Goal: Task Accomplishment & Management: Use online tool/utility

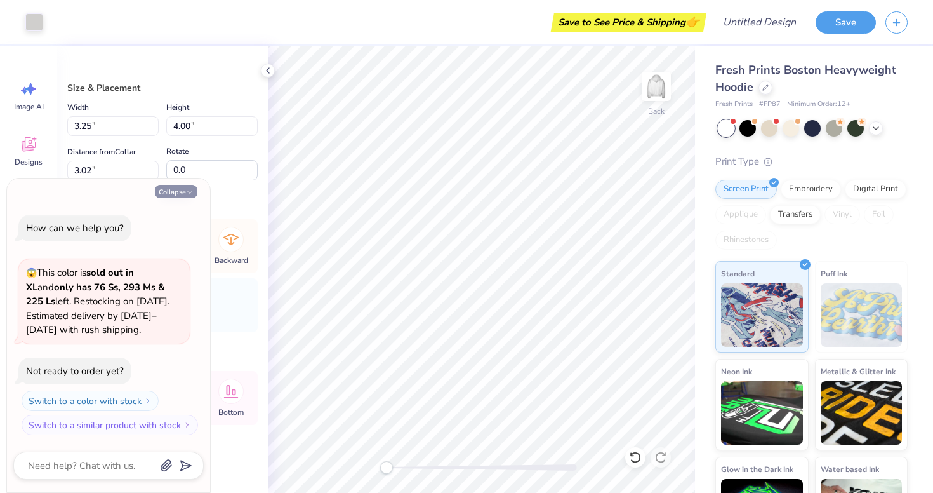
click at [183, 193] on button "Collapse" at bounding box center [176, 191] width 43 height 13
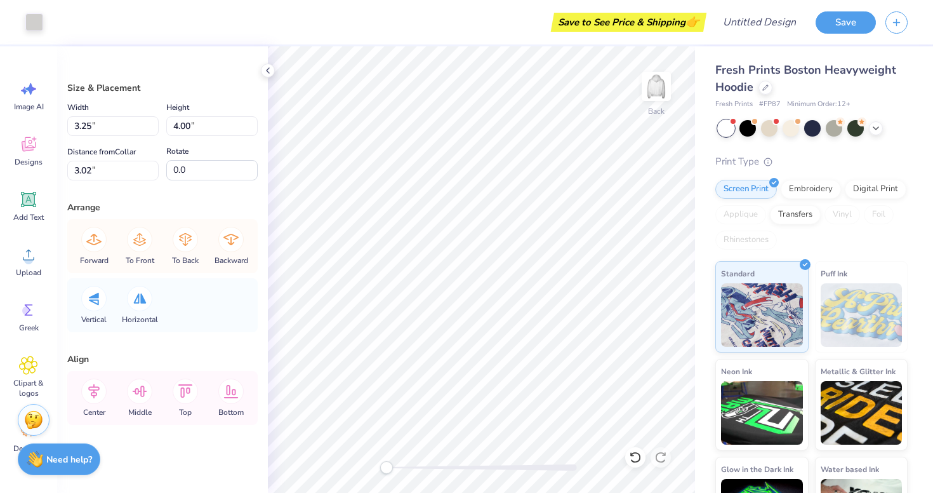
type textarea "x"
click at [36, 373] on icon at bounding box center [28, 364] width 18 height 19
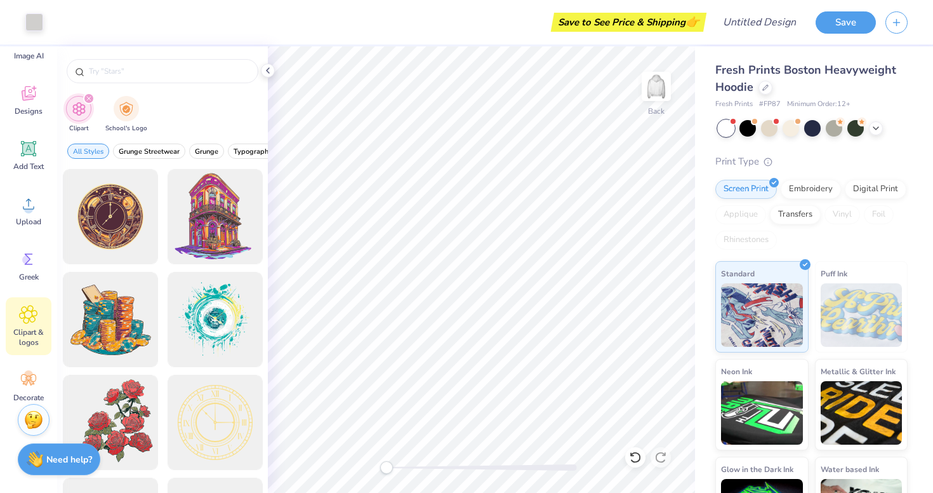
scroll to position [63, 0]
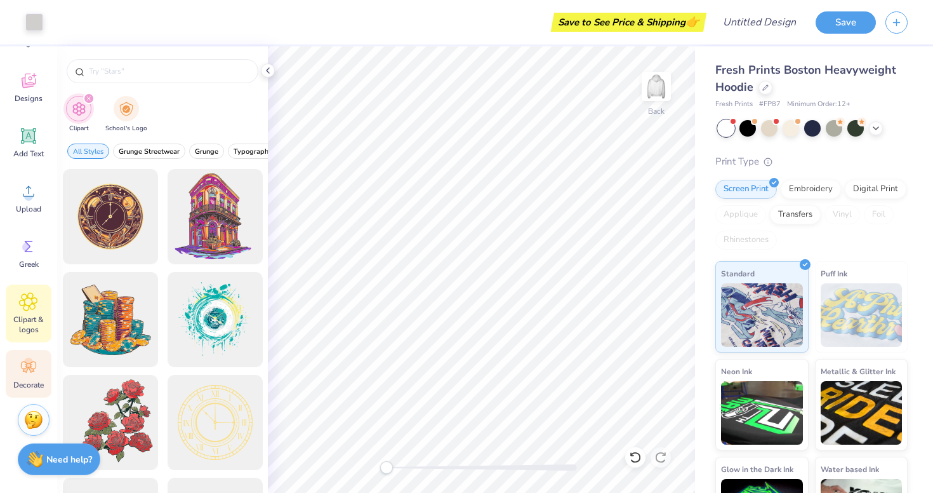
click at [18, 366] on div "Decorate" at bounding box center [29, 374] width 46 height 48
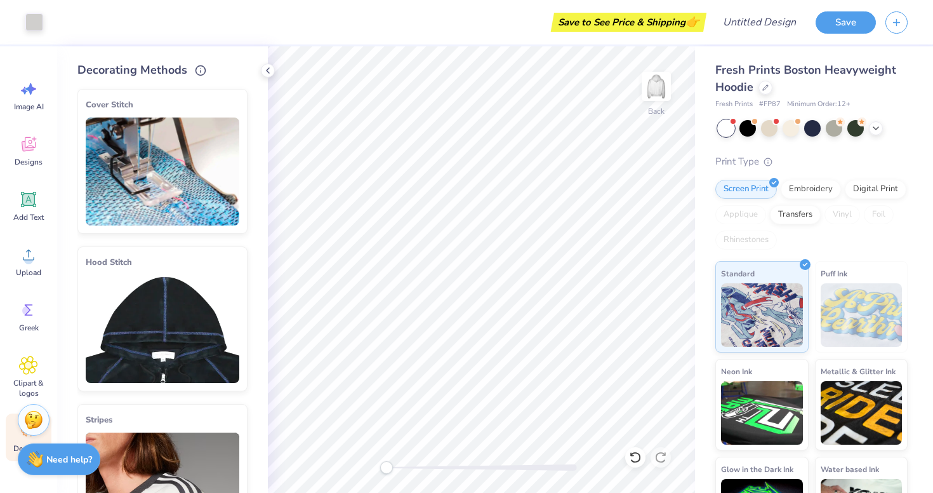
scroll to position [0, 0]
click at [20, 145] on icon at bounding box center [28, 144] width 19 height 19
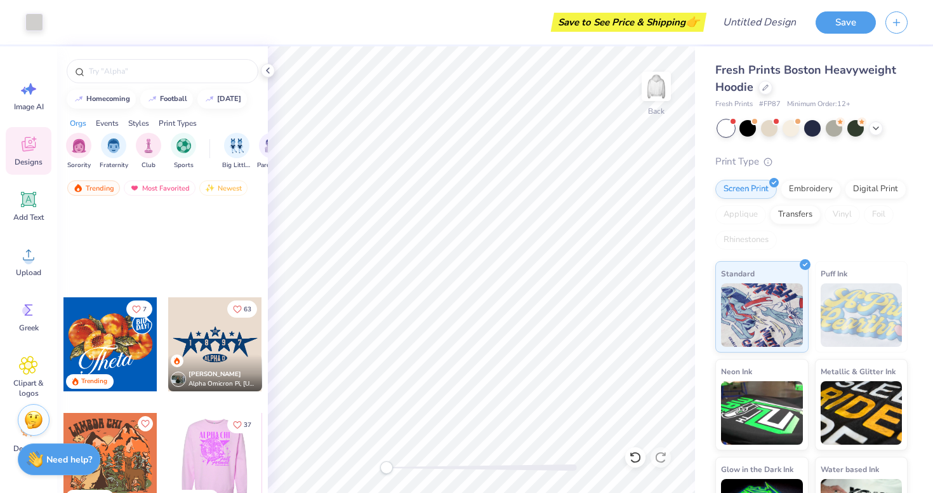
scroll to position [3323, 0]
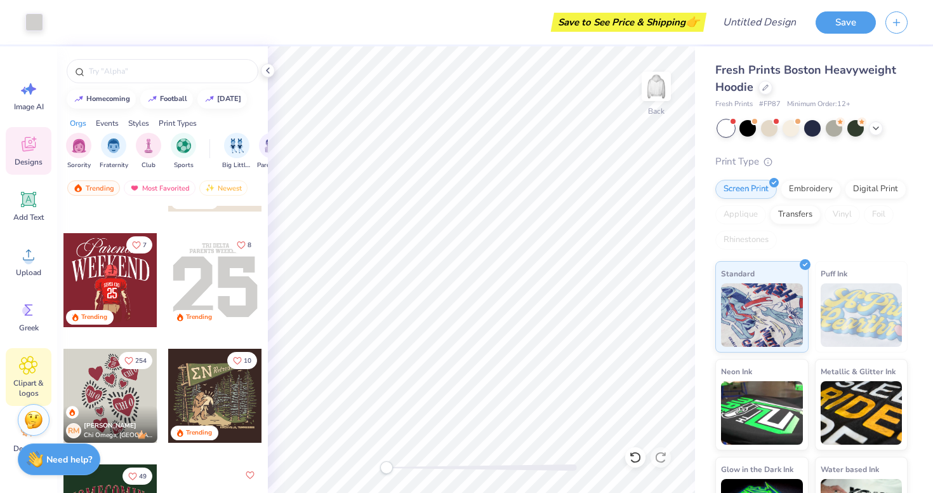
click at [32, 363] on icon at bounding box center [28, 364] width 18 height 19
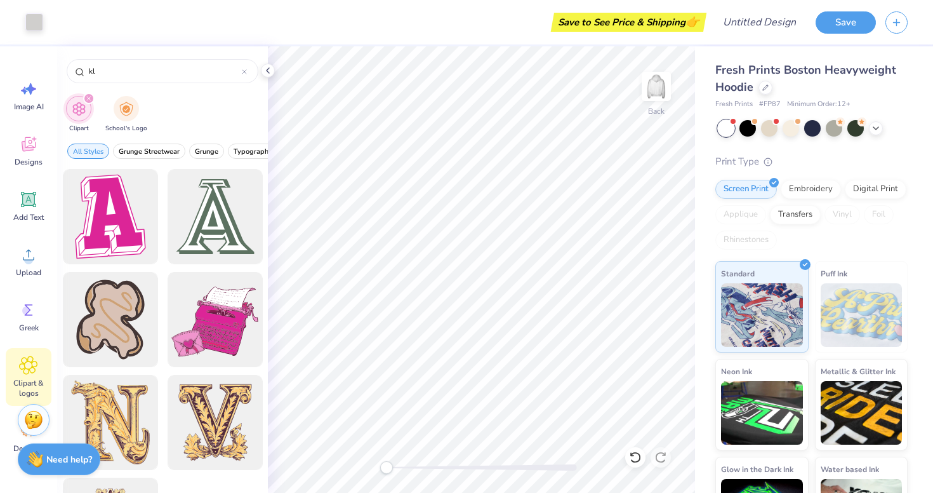
type input "k"
type input "patch letter"
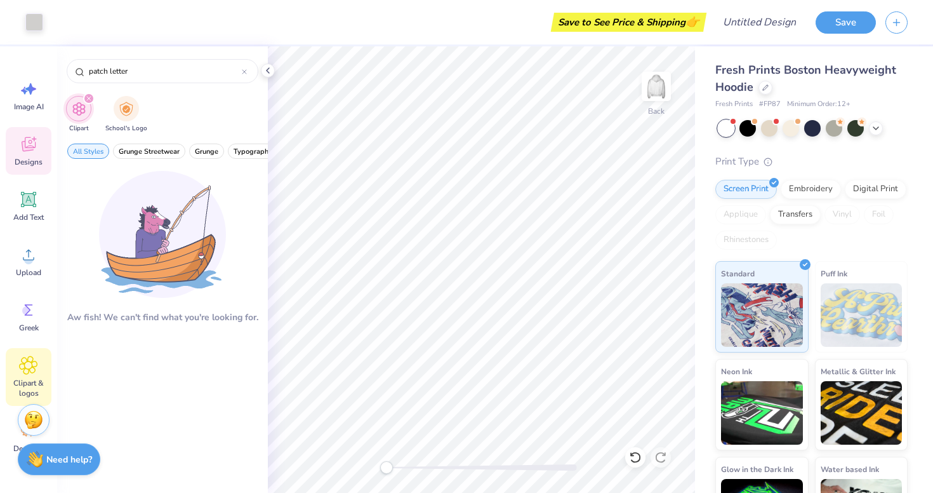
click at [22, 147] on icon at bounding box center [28, 144] width 19 height 19
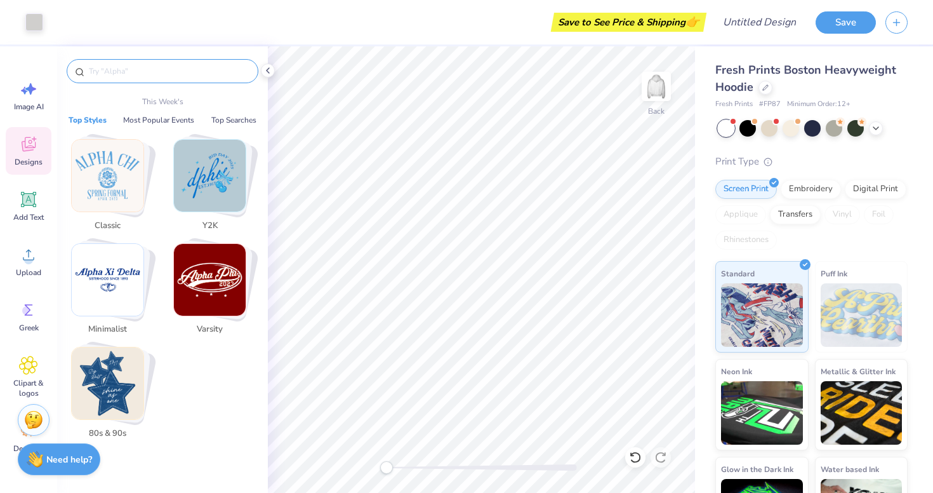
click at [146, 77] on input "text" at bounding box center [169, 71] width 162 height 13
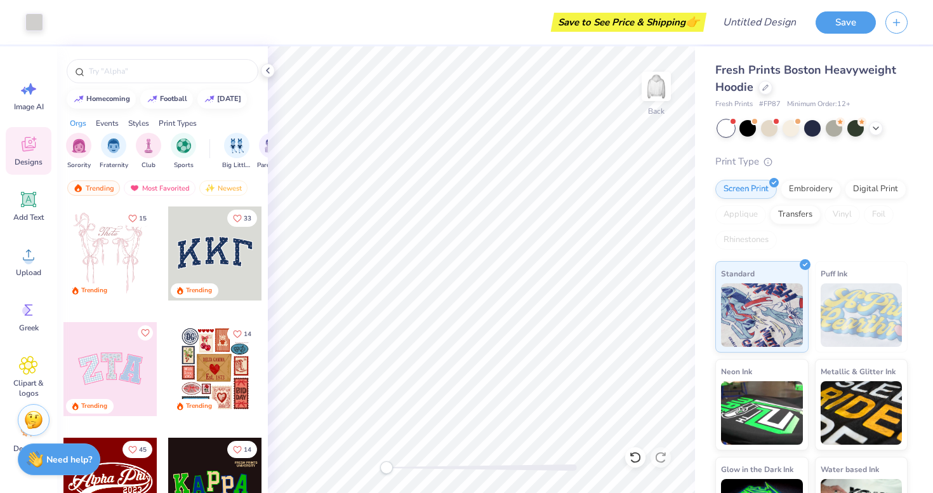
click at [809, 232] on div "Screen Print Embroidery Digital Print Applique Transfers Vinyl Foil Rhinestones" at bounding box center [811, 215] width 192 height 70
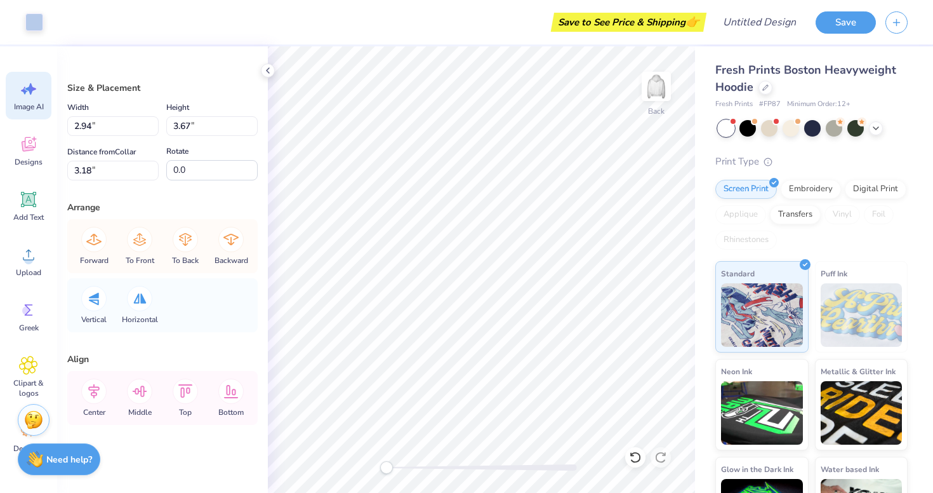
click at [23, 100] on div "Image AI" at bounding box center [29, 96] width 46 height 48
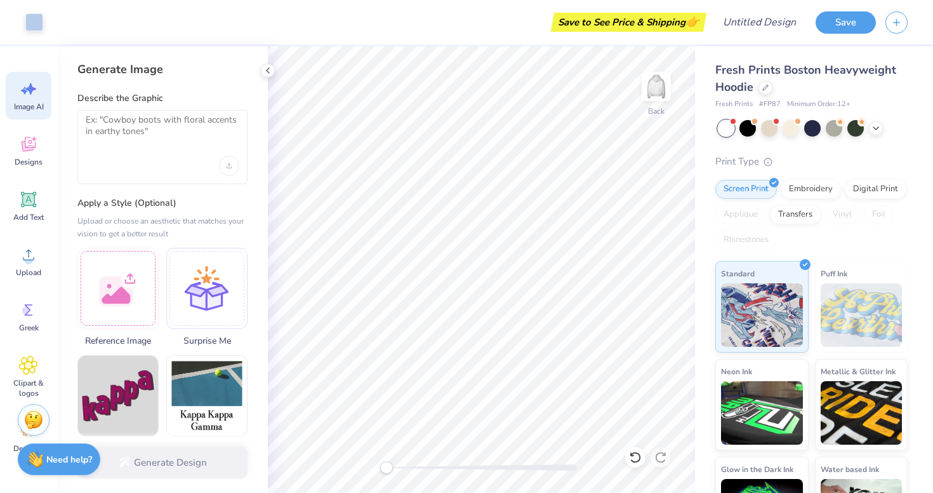
click at [23, 178] on div "Image AI Designs Add Text Upload Greek Clipart & logos Decorate" at bounding box center [29, 266] width 46 height 389
click at [20, 149] on icon at bounding box center [28, 144] width 19 height 19
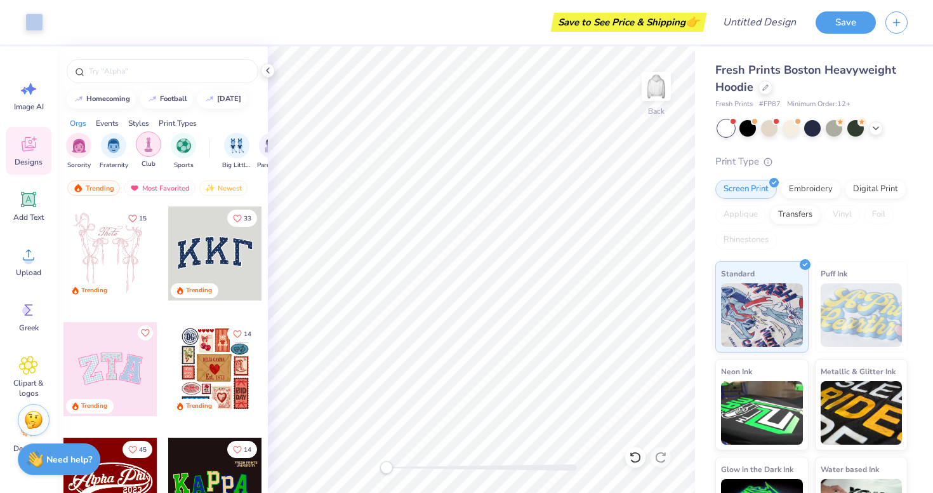
click at [159, 147] on div "filter for Club" at bounding box center [148, 143] width 25 height 25
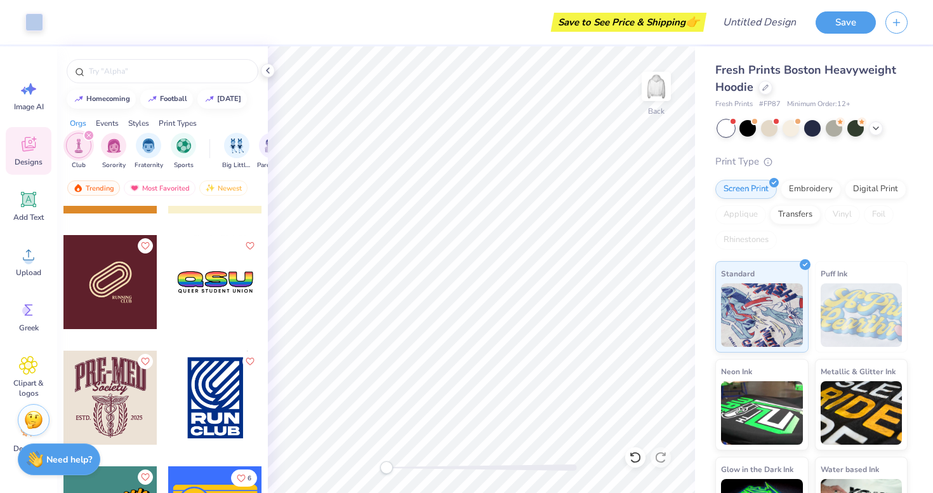
scroll to position [673, 0]
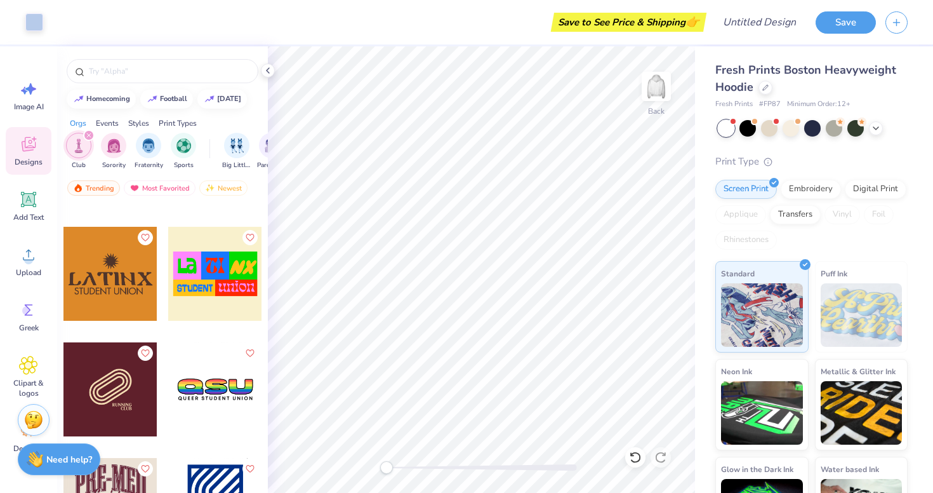
click at [212, 312] on div at bounding box center [215, 274] width 94 height 94
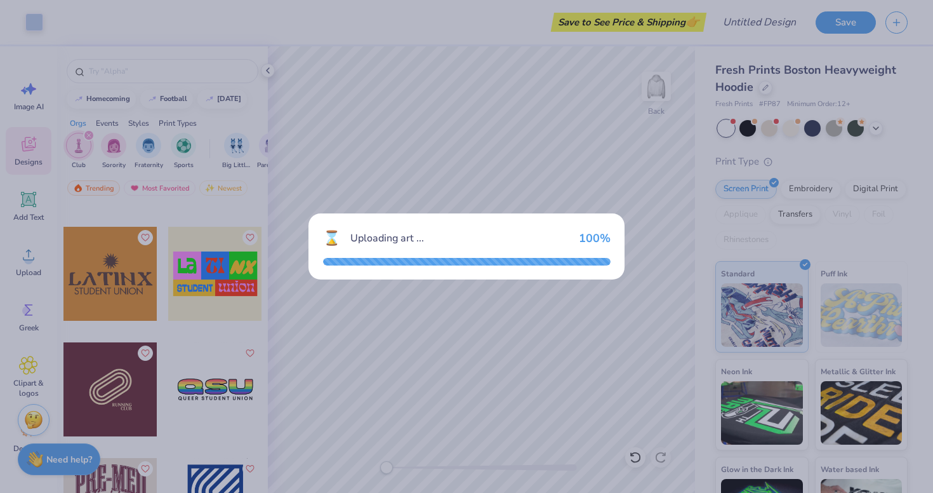
type textarea "x"
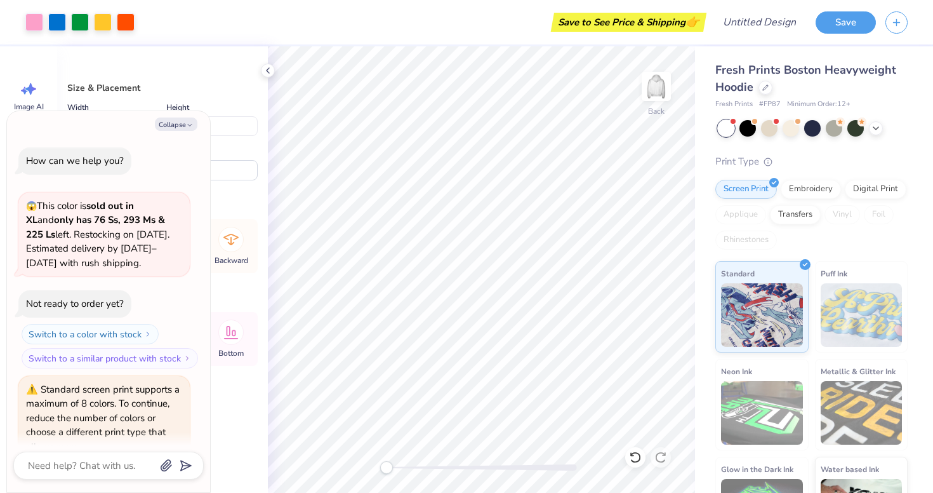
scroll to position [55, 0]
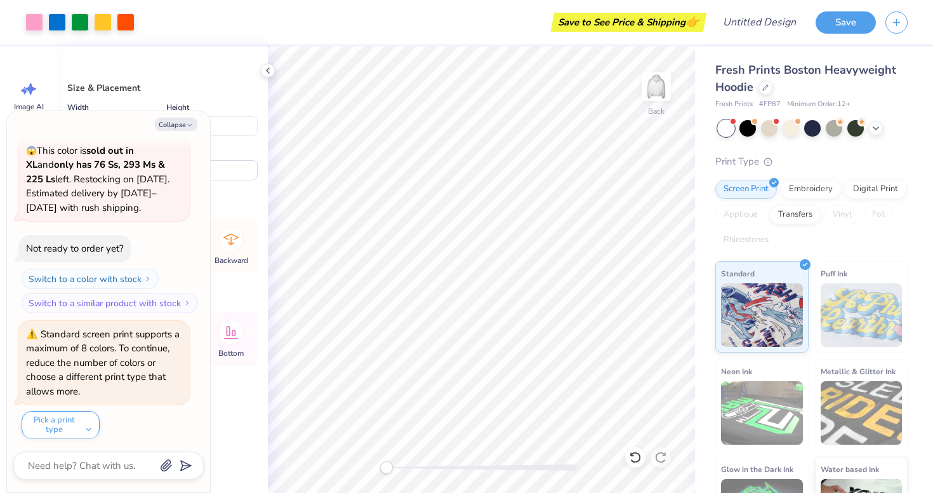
click at [213, 99] on div "Size & Placement Width 11.33 11.33 " Height 6.00 6.00 " Distance from Collar 3.…" at bounding box center [162, 130] width 190 height 99
click at [219, 99] on div "Size & Placement Width 11.33 11.33 " Height 6.00 6.00 " Distance from Collar 3.…" at bounding box center [162, 130] width 190 height 99
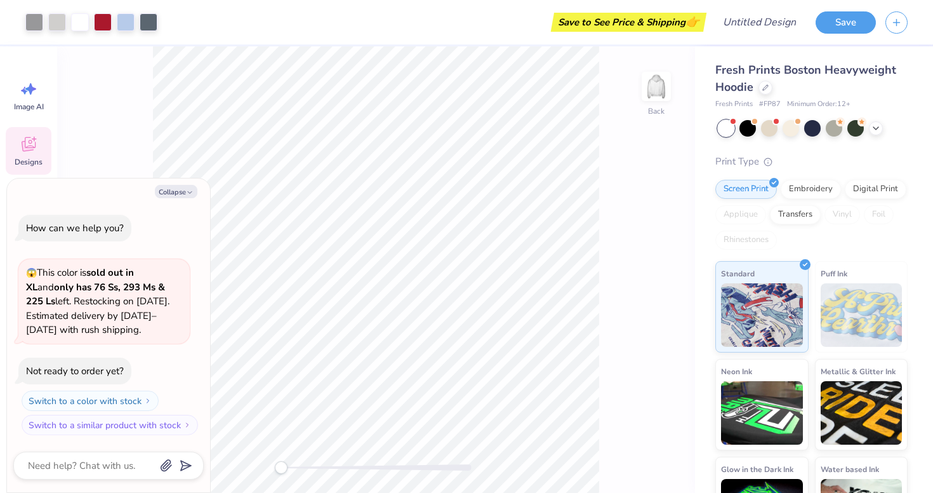
click at [22, 149] on icon at bounding box center [28, 144] width 19 height 19
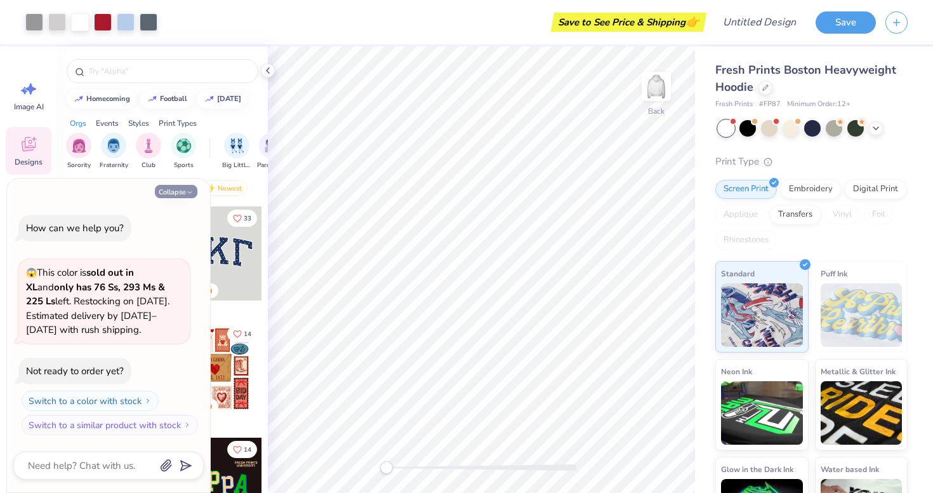
click at [187, 194] on icon "button" at bounding box center [190, 193] width 8 height 8
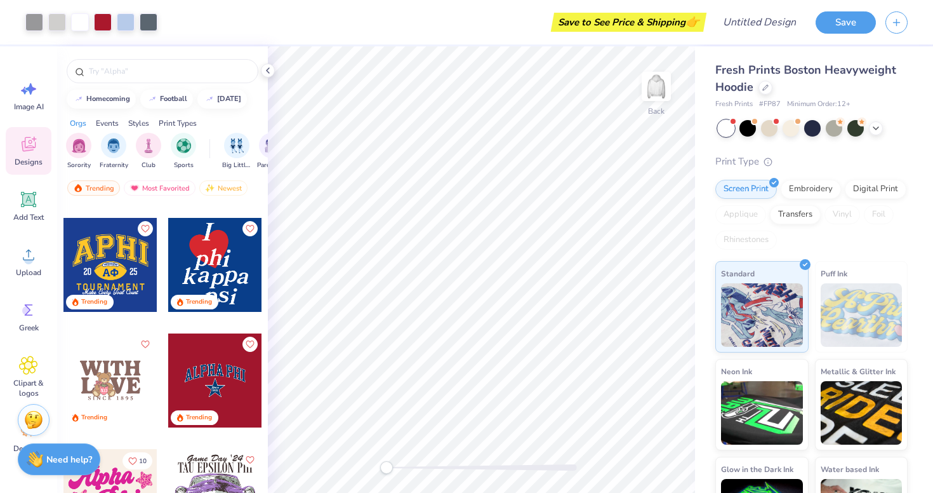
scroll to position [2168, 0]
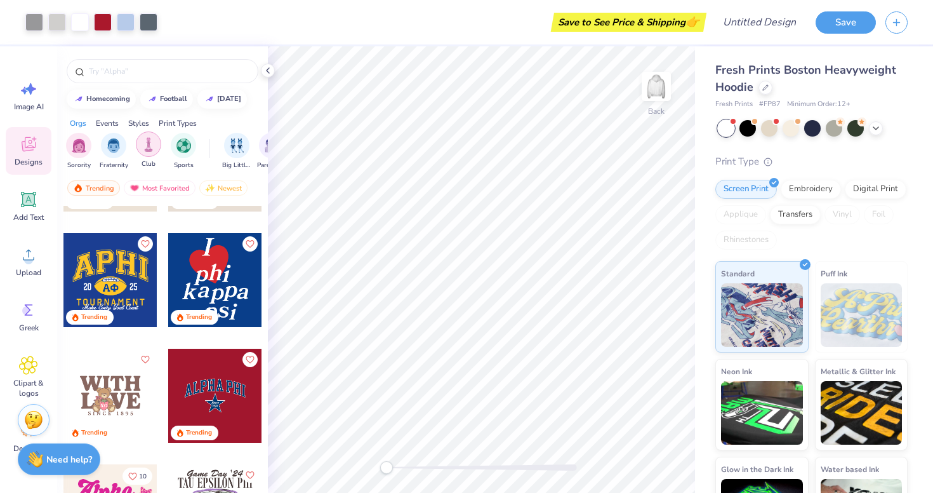
click at [150, 148] on img "filter for Club" at bounding box center [149, 144] width 14 height 15
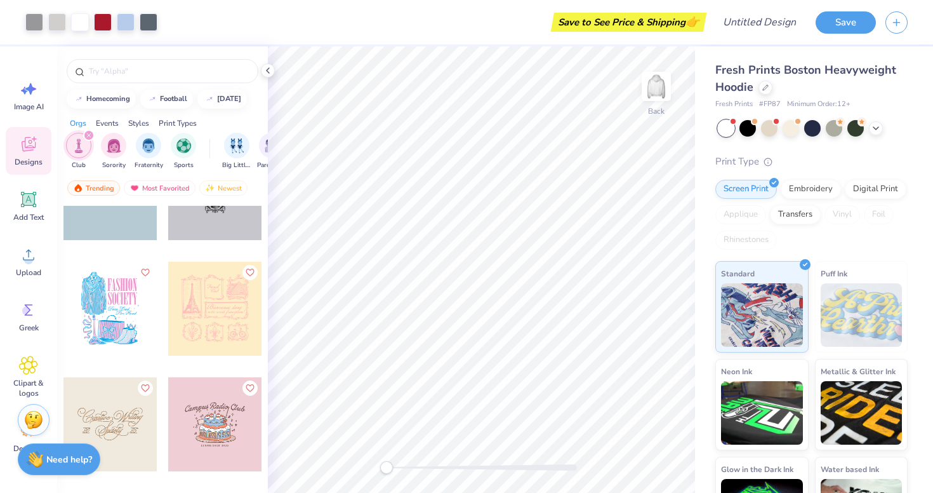
scroll to position [4537, 0]
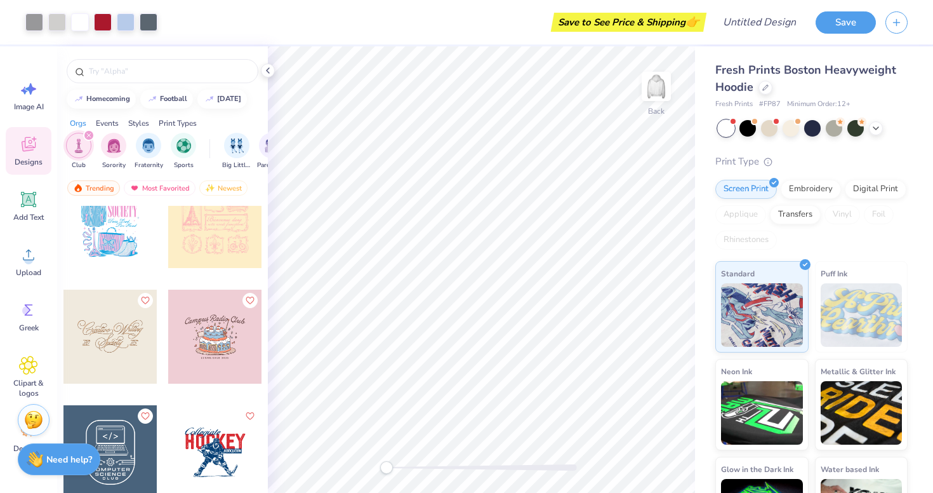
click at [226, 229] on div at bounding box center [215, 221] width 94 height 94
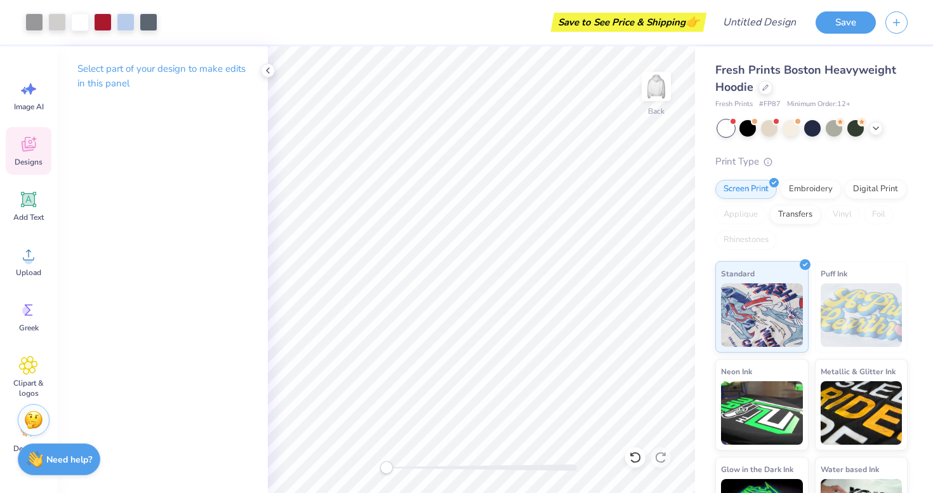
click at [27, 142] on icon at bounding box center [28, 144] width 19 height 19
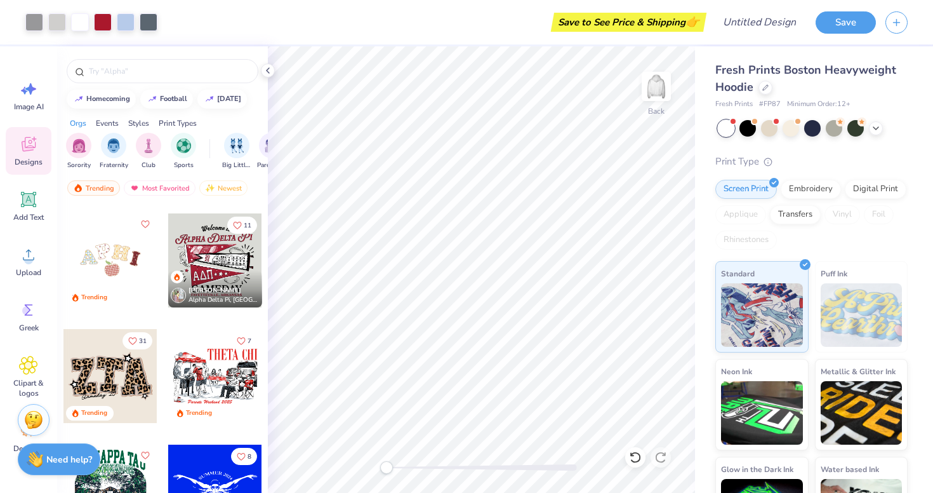
scroll to position [3804, 0]
click at [127, 390] on div at bounding box center [110, 377] width 94 height 94
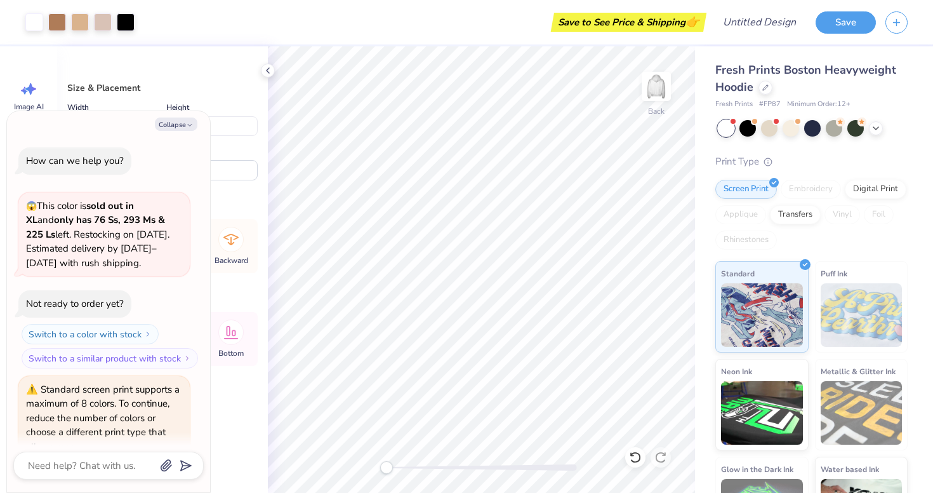
scroll to position [55, 0]
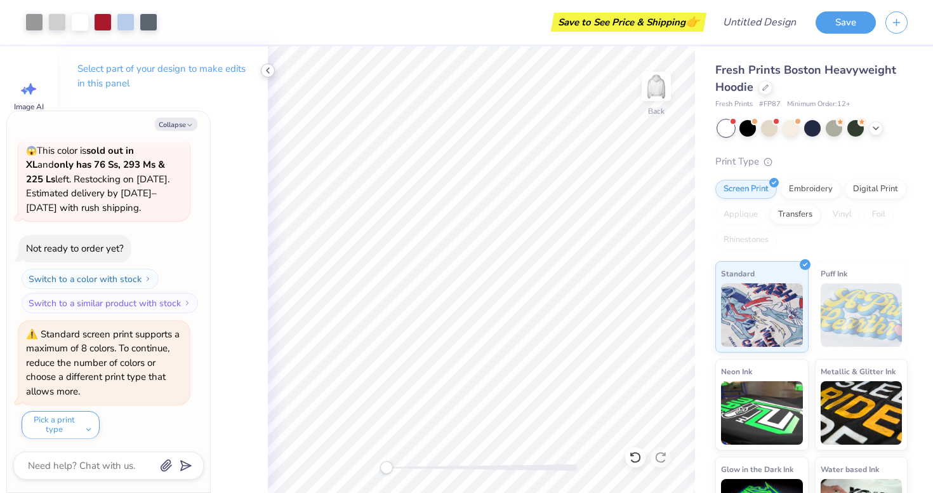
click at [266, 70] on icon at bounding box center [268, 70] width 10 height 10
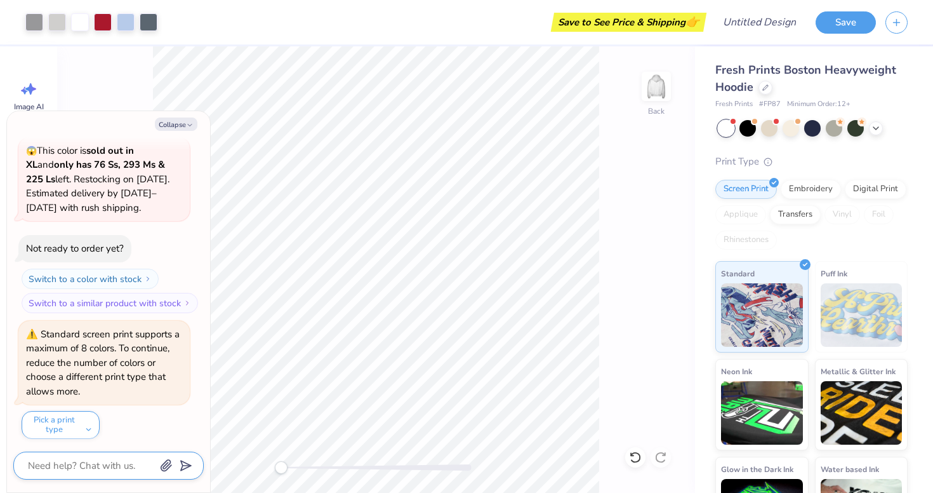
click at [122, 458] on textarea at bounding box center [91, 465] width 129 height 17
click at [163, 122] on button "Collapse" at bounding box center [176, 123] width 43 height 13
type textarea "x"
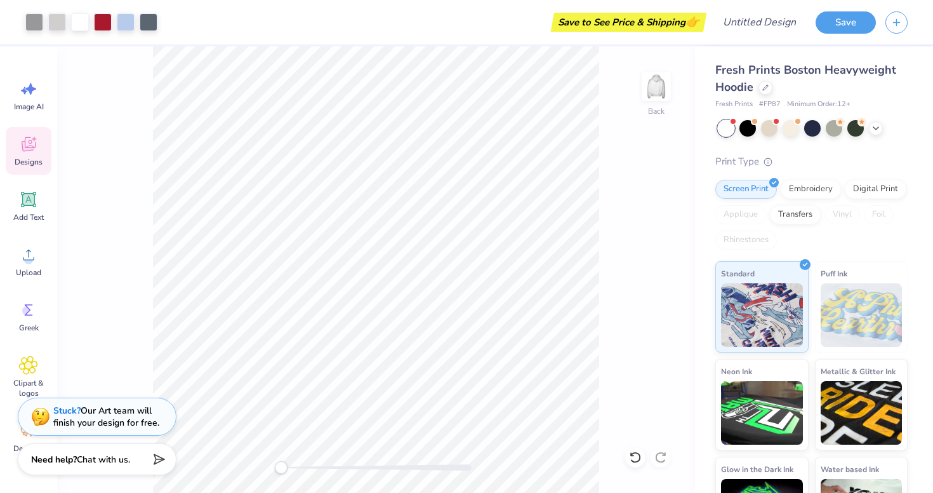
click at [28, 134] on div "Designs" at bounding box center [29, 151] width 46 height 48
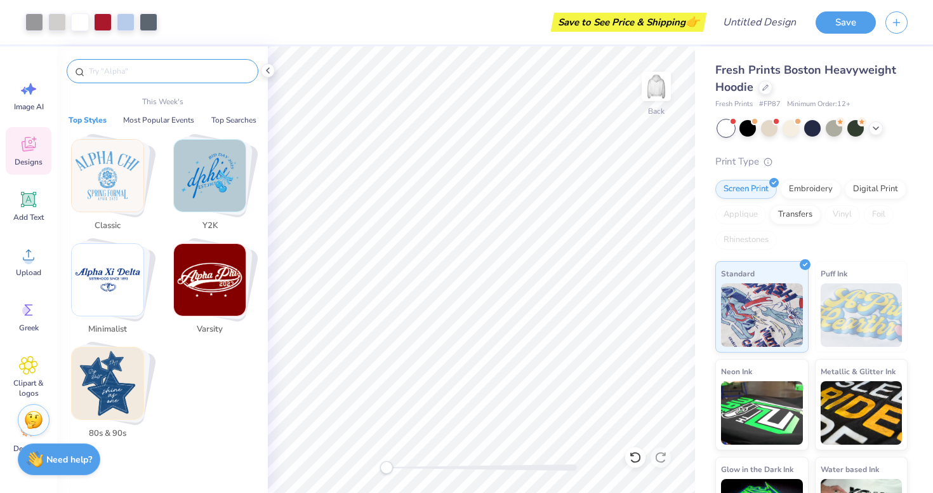
click at [142, 68] on input "text" at bounding box center [169, 71] width 162 height 13
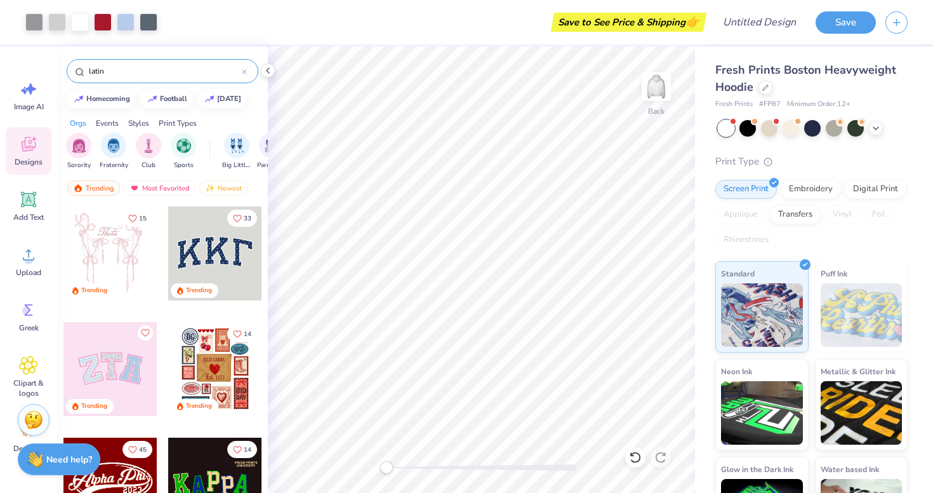
type input "latin"
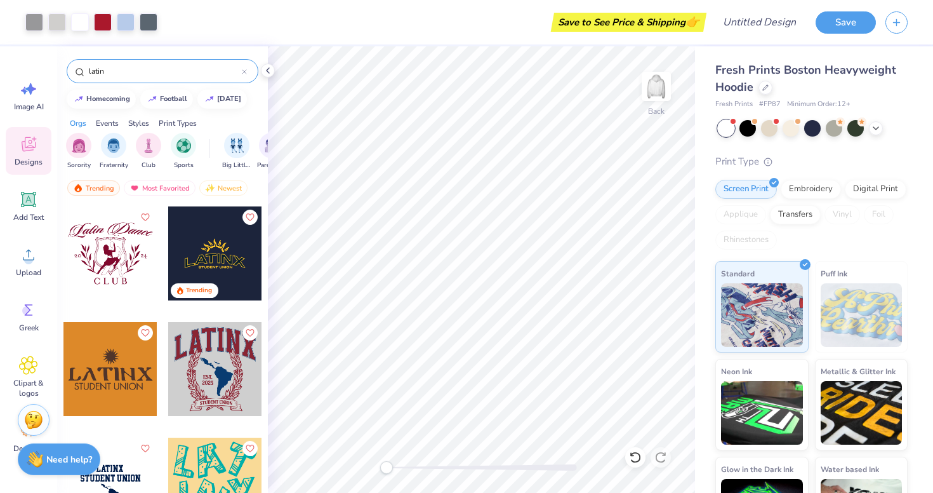
scroll to position [0, 0]
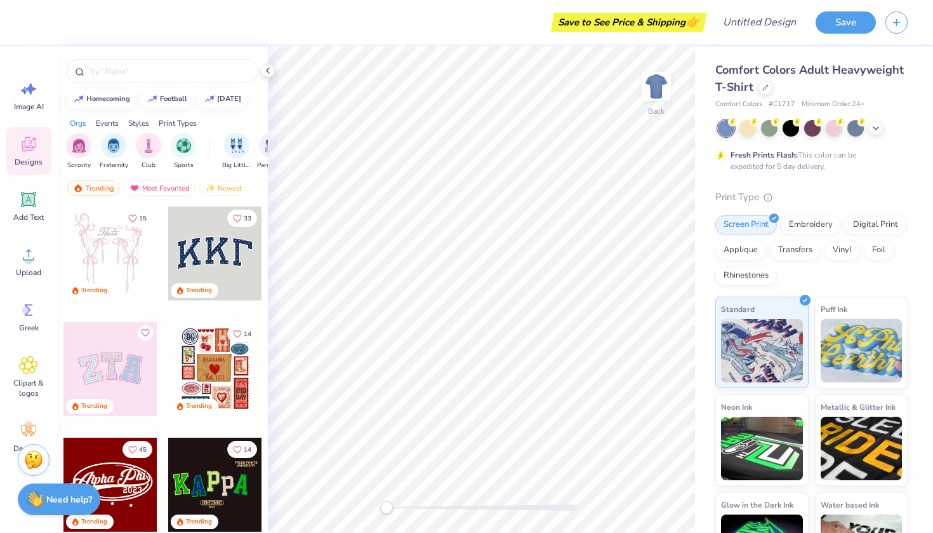
click at [111, 367] on div at bounding box center [110, 369] width 94 height 94
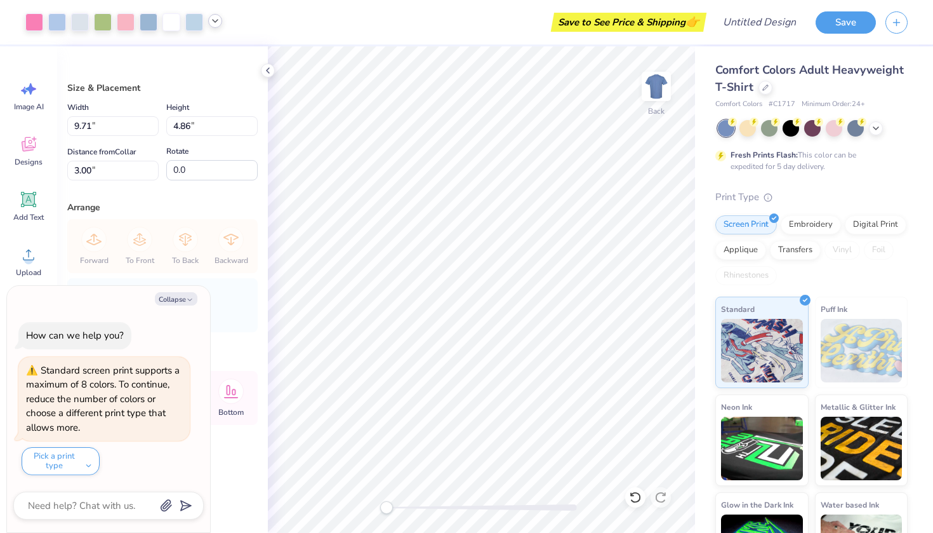
click at [218, 18] on icon at bounding box center [215, 21] width 10 height 10
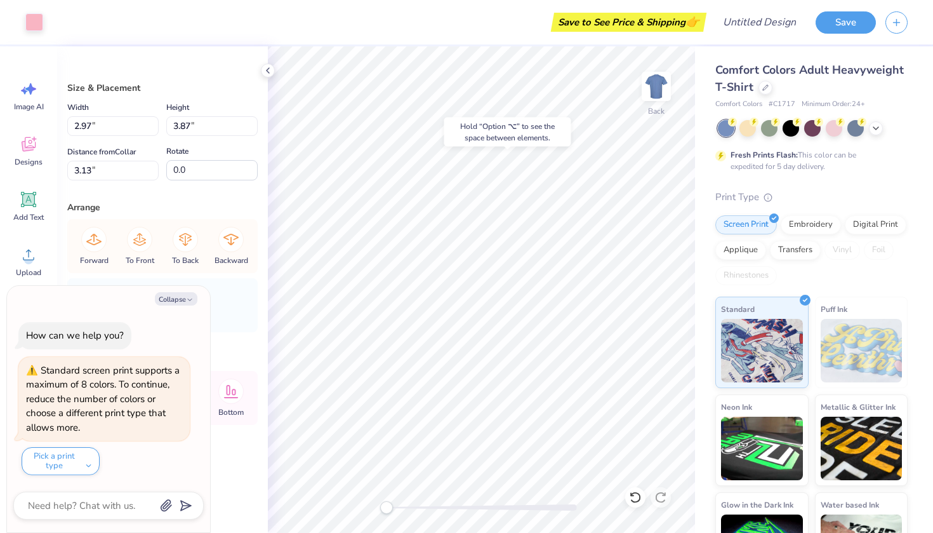
type textarea "x"
type input "2.98"
type input "3.88"
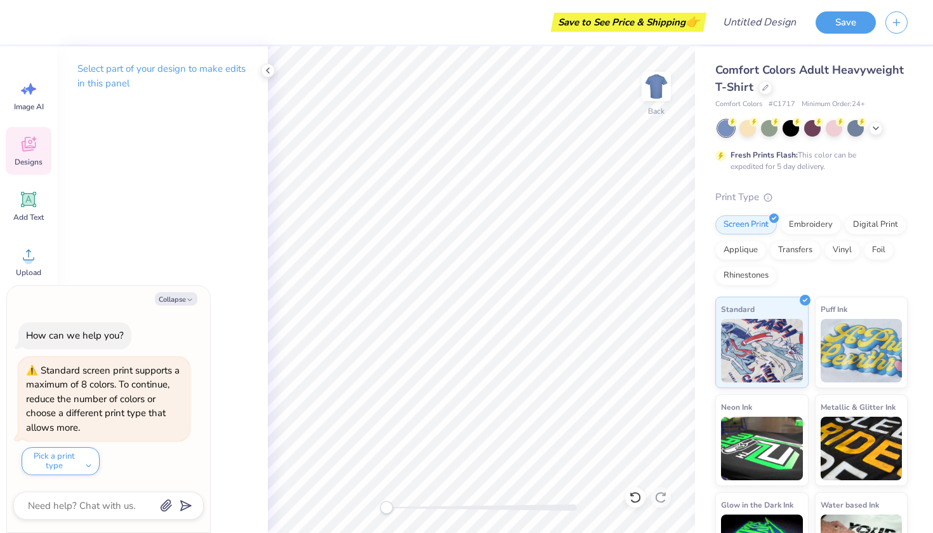
click at [36, 142] on icon at bounding box center [28, 144] width 19 height 19
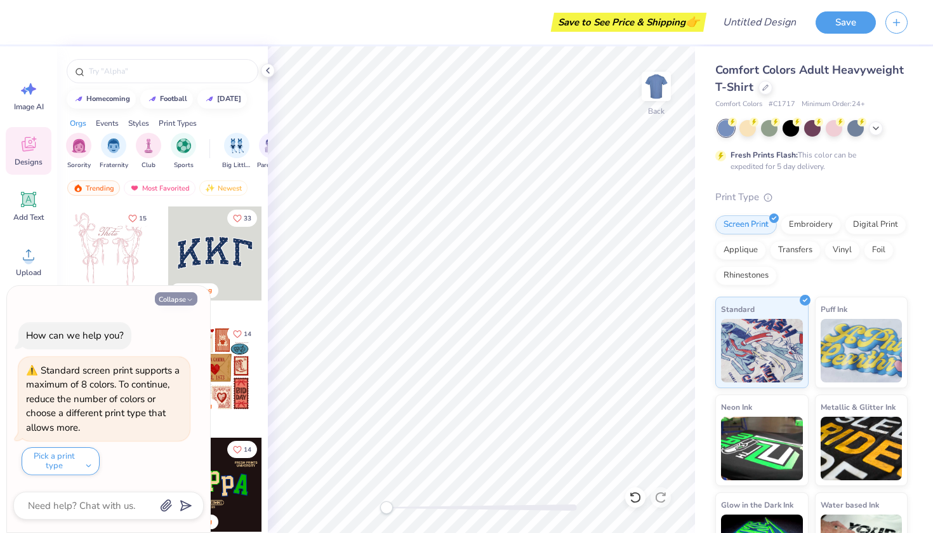
click at [185, 297] on button "Collapse" at bounding box center [176, 298] width 43 height 13
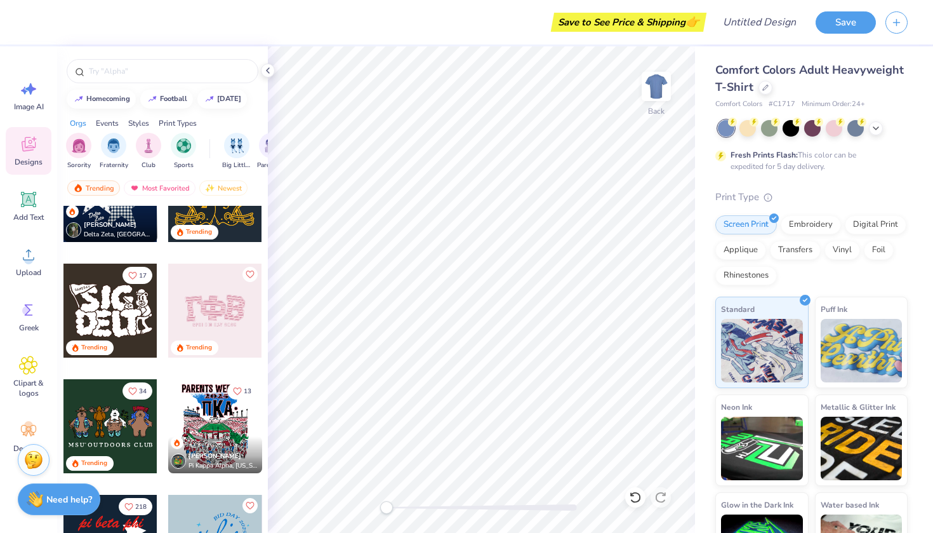
scroll to position [751, 0]
click at [23, 97] on icon at bounding box center [28, 88] width 19 height 19
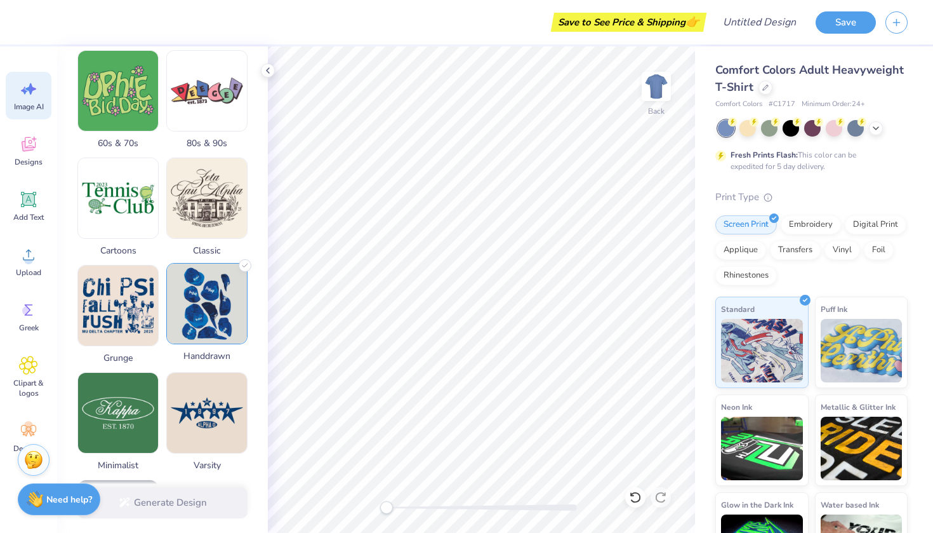
scroll to position [428, 0]
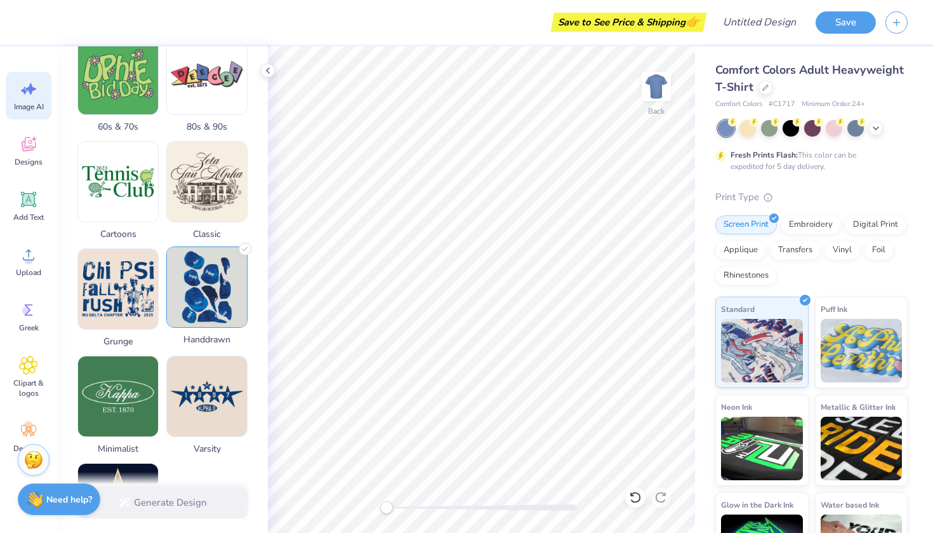
click at [206, 322] on img at bounding box center [207, 287] width 80 height 80
click at [241, 254] on icon at bounding box center [245, 248] width 13 height 13
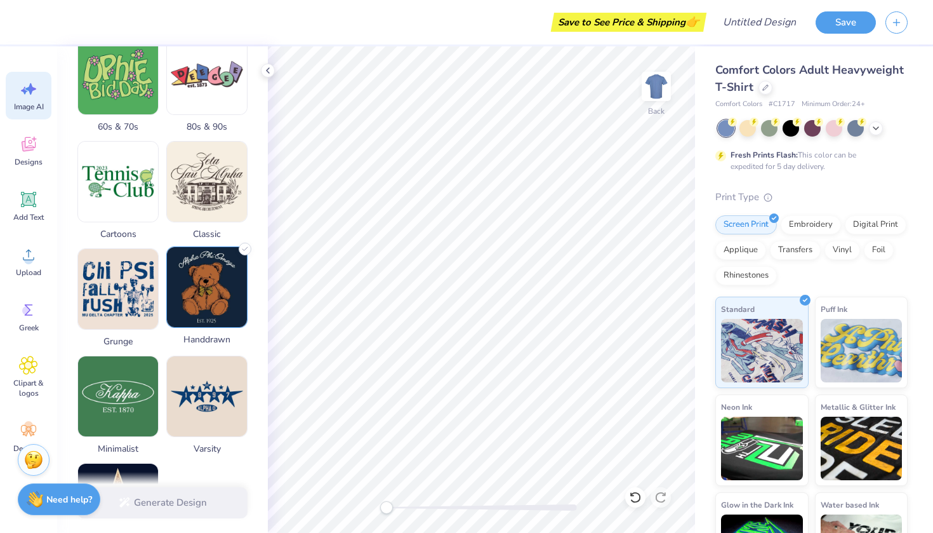
click at [241, 255] on icon at bounding box center [245, 248] width 13 height 13
click at [205, 304] on img at bounding box center [207, 287] width 80 height 80
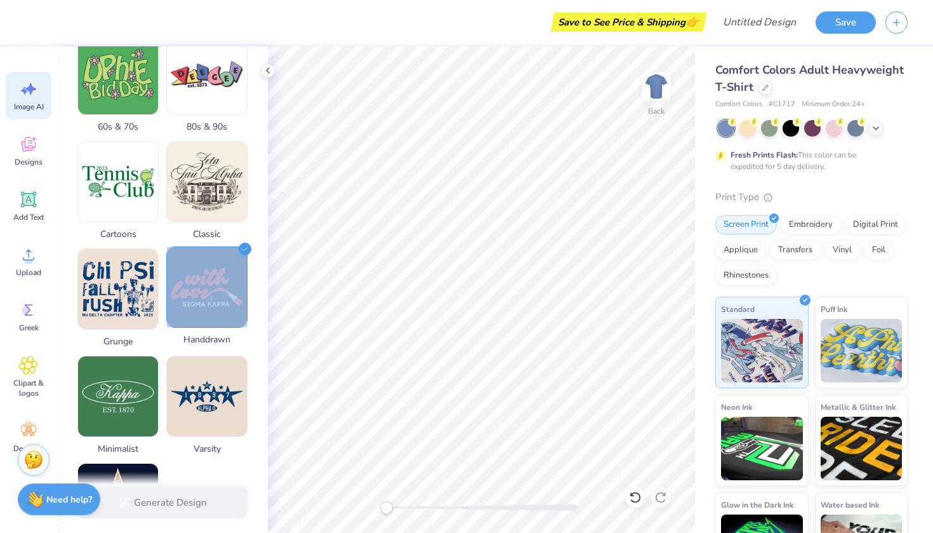
click at [205, 304] on img at bounding box center [207, 287] width 80 height 80
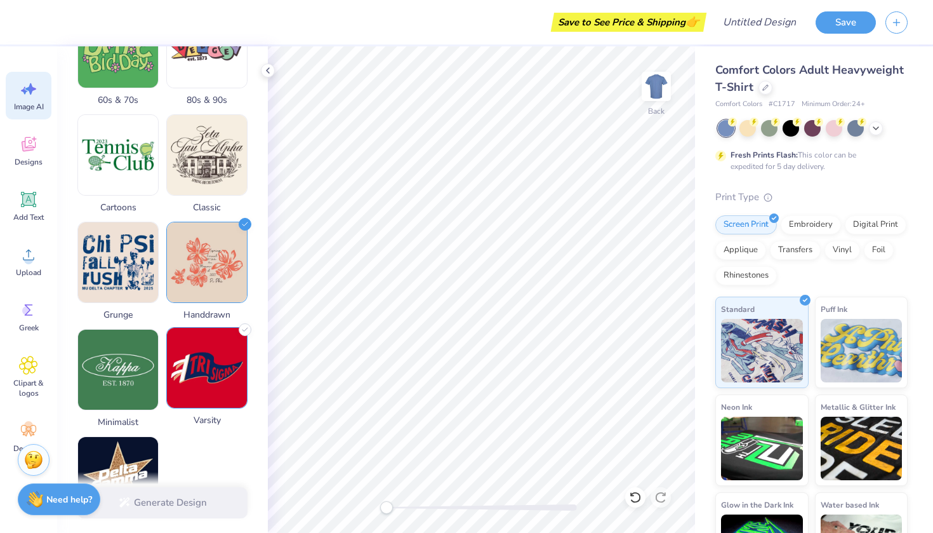
scroll to position [456, 0]
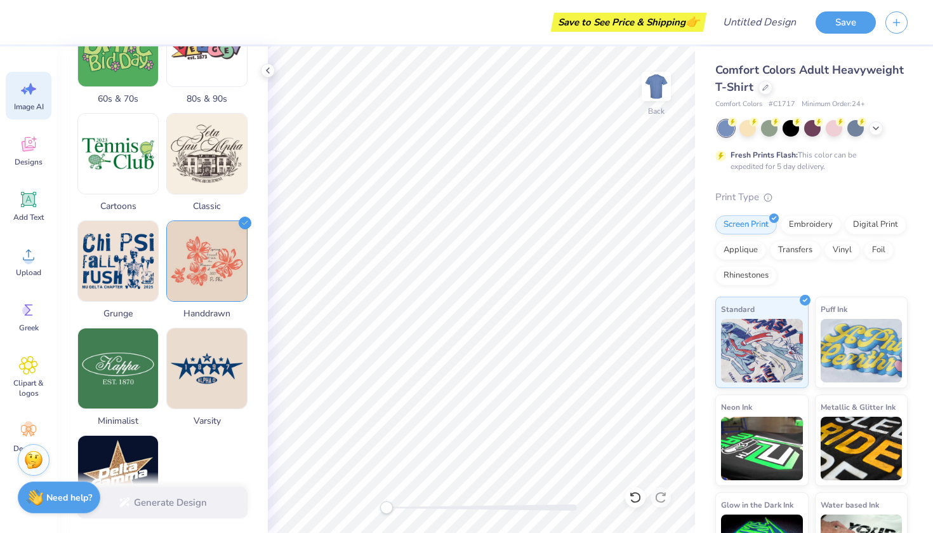
click at [48, 505] on div "Need help? Chat with us." at bounding box center [59, 497] width 83 height 32
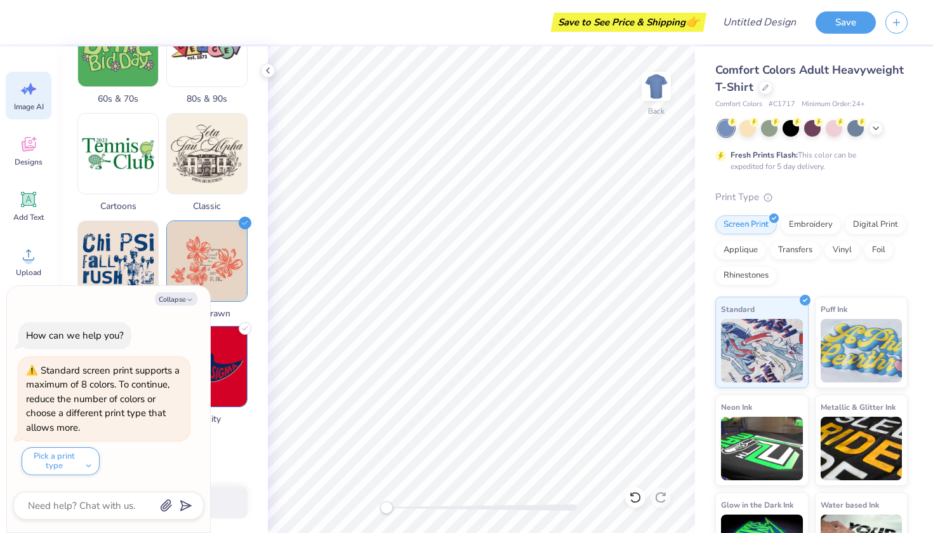
click at [224, 345] on img at bounding box center [207, 366] width 80 height 80
type textarea "x"
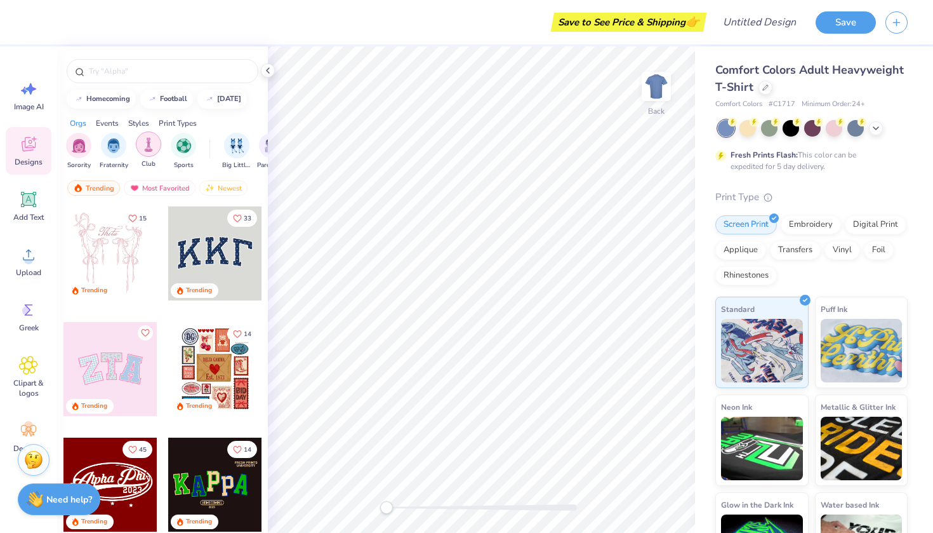
click at [152, 151] on img "filter for Club" at bounding box center [149, 144] width 14 height 15
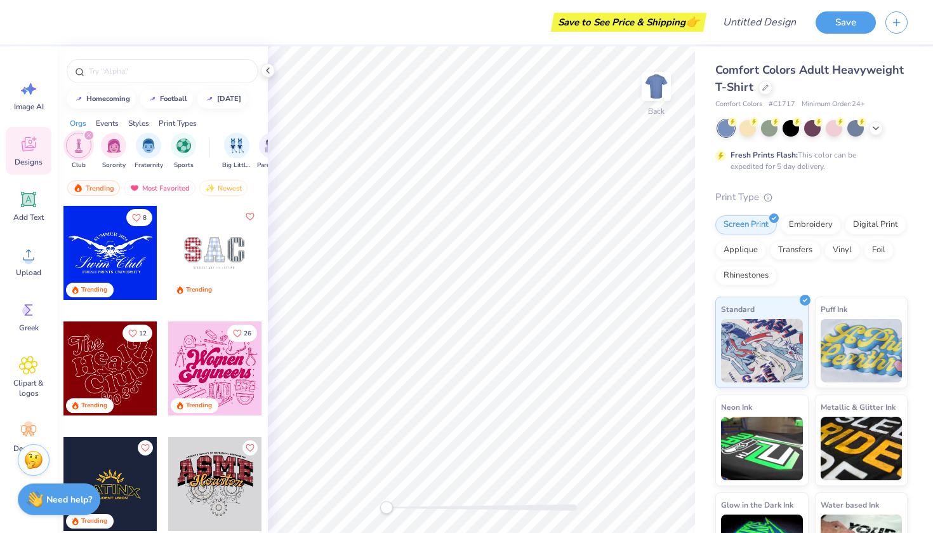
scroll to position [232, 0]
click at [214, 241] on div at bounding box center [215, 252] width 94 height 94
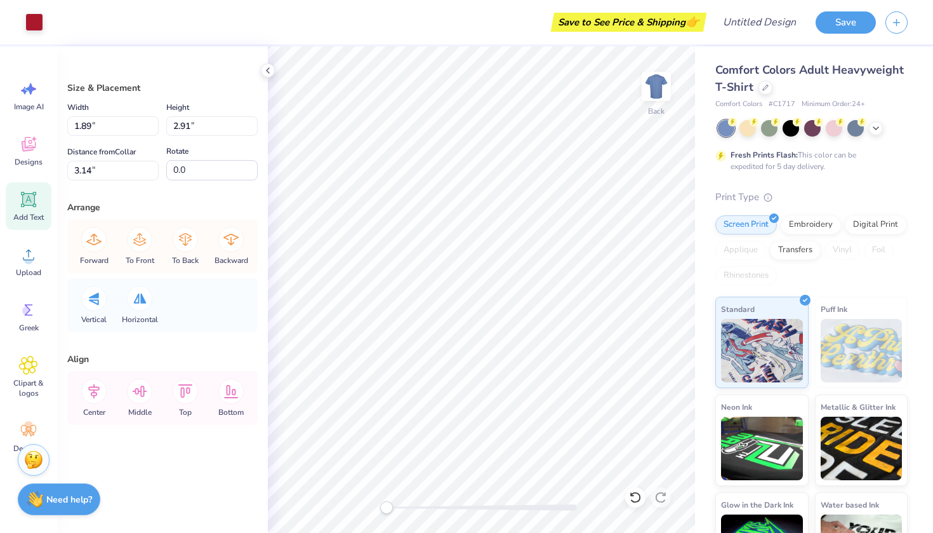
click at [25, 201] on icon at bounding box center [29, 200] width 12 height 12
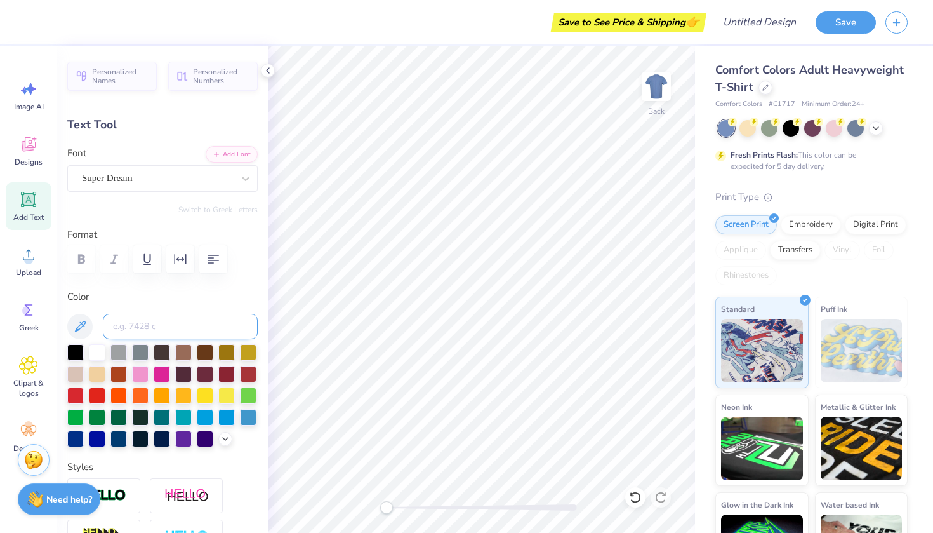
click at [135, 326] on input at bounding box center [180, 326] width 155 height 25
click at [153, 179] on div "Super Dream" at bounding box center [158, 178] width 154 height 20
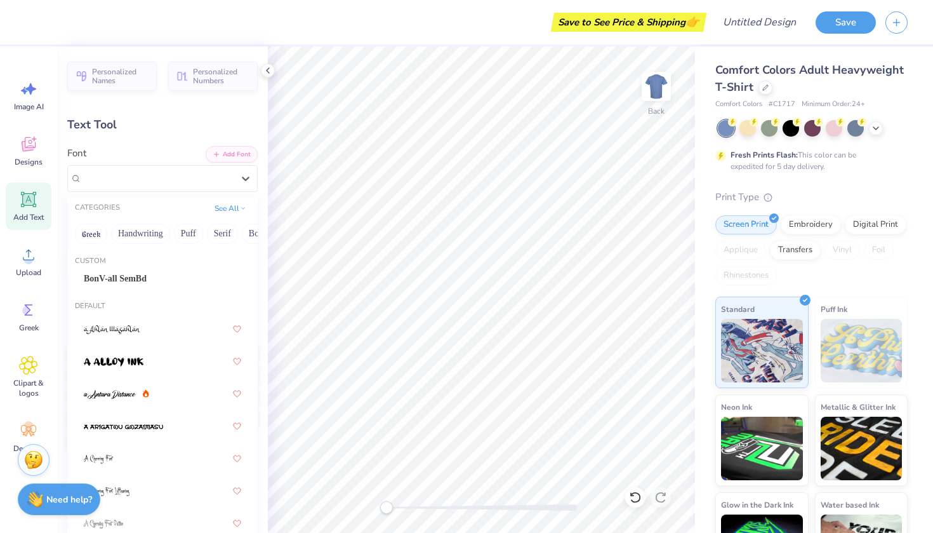
click at [144, 149] on div "Font option Super Dream selected, 274 of 312. 312 results available. Use Up and…" at bounding box center [162, 169] width 190 height 46
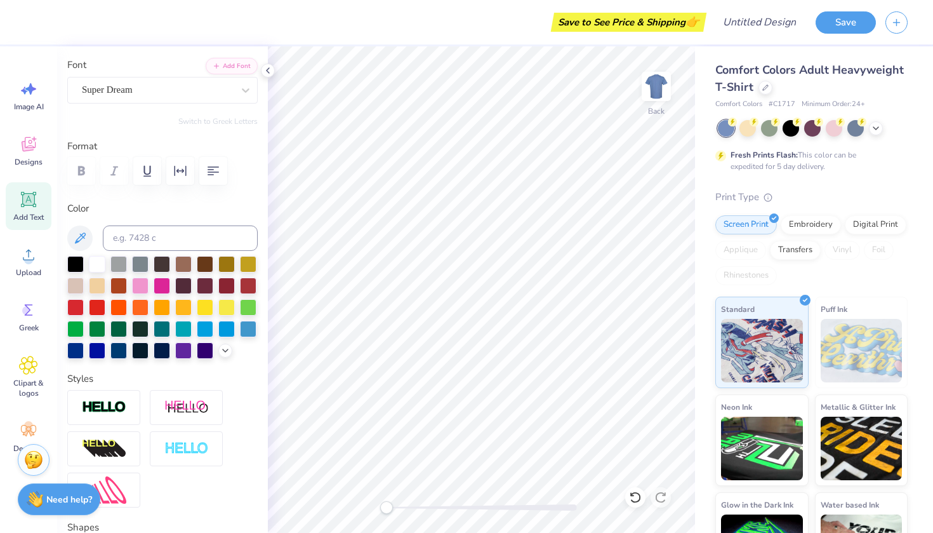
scroll to position [88, 0]
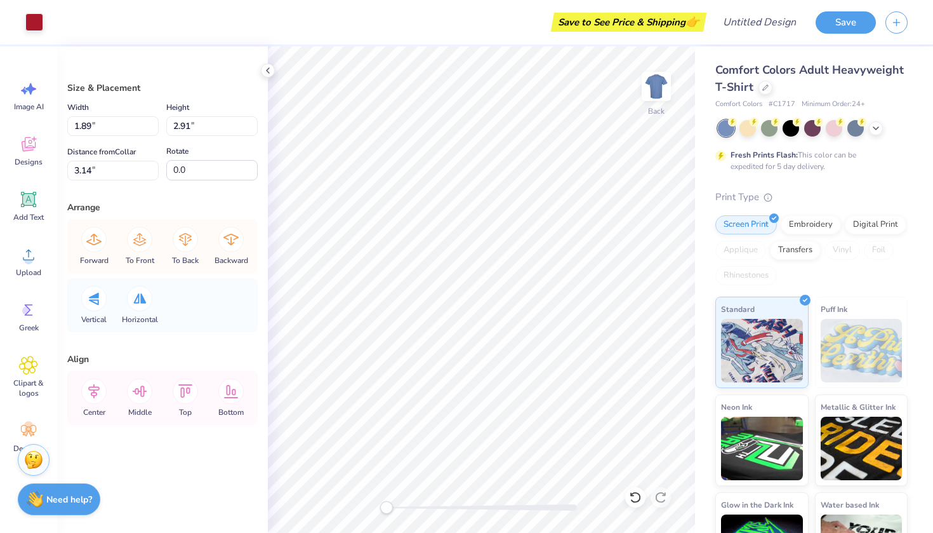
type input "2.15"
type input "3.17"
type input "3.01"
type input "1.89"
type input "2.91"
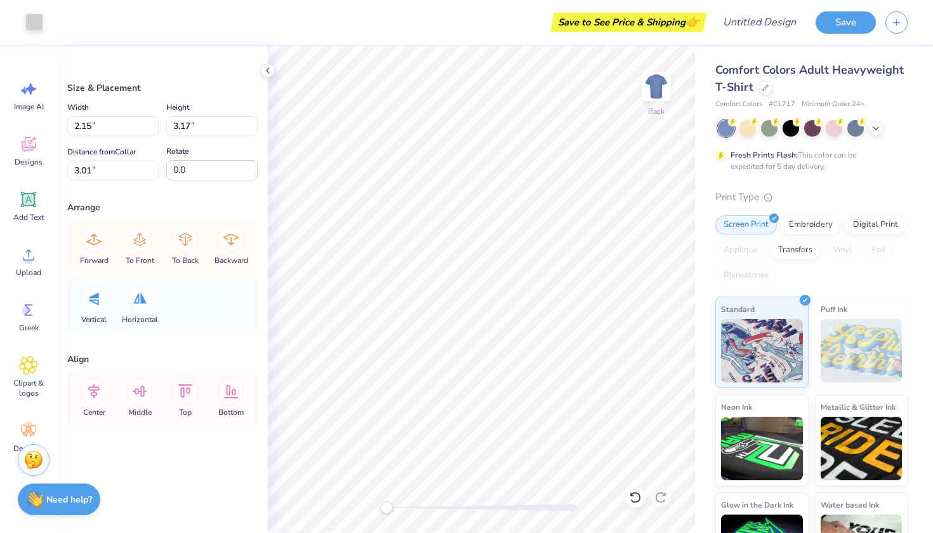
type input "3.14"
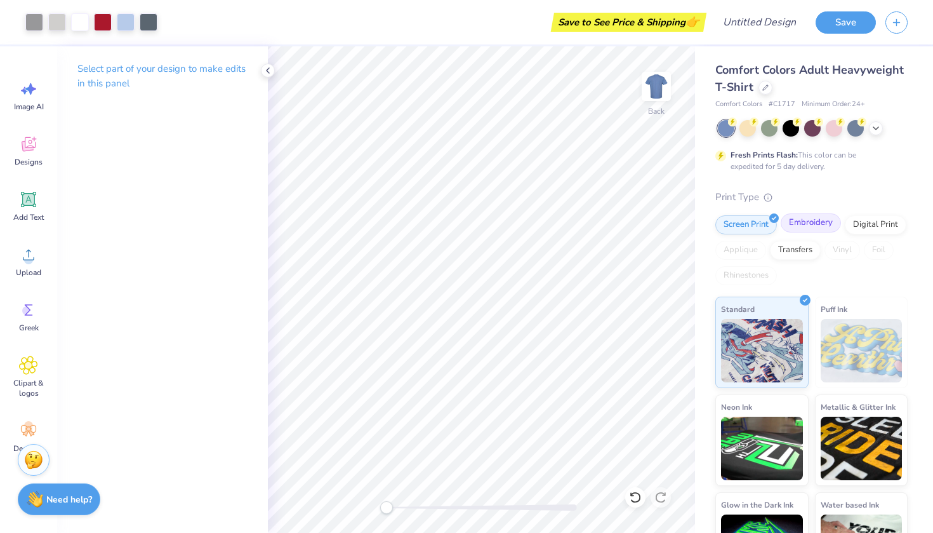
click at [807, 227] on div "Embroidery" at bounding box center [811, 222] width 60 height 19
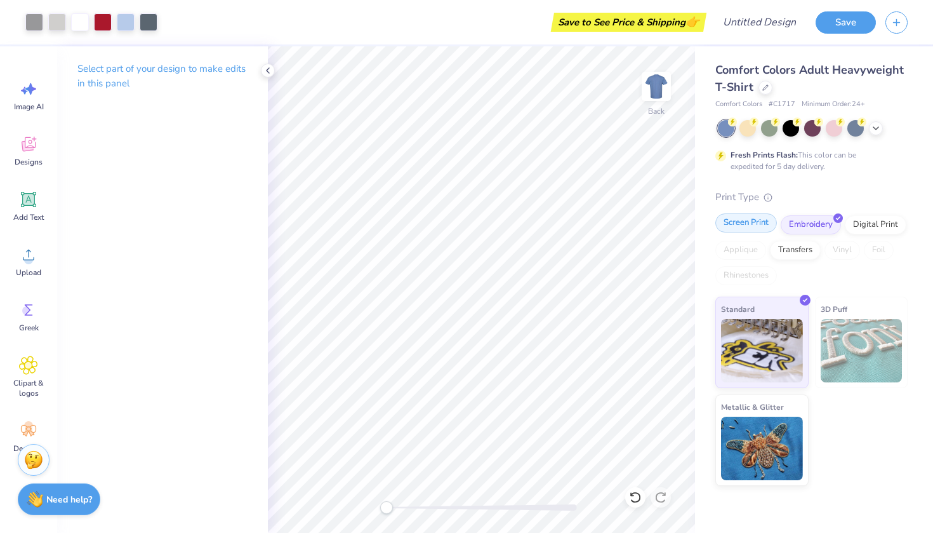
click at [762, 227] on div "Screen Print" at bounding box center [746, 222] width 62 height 19
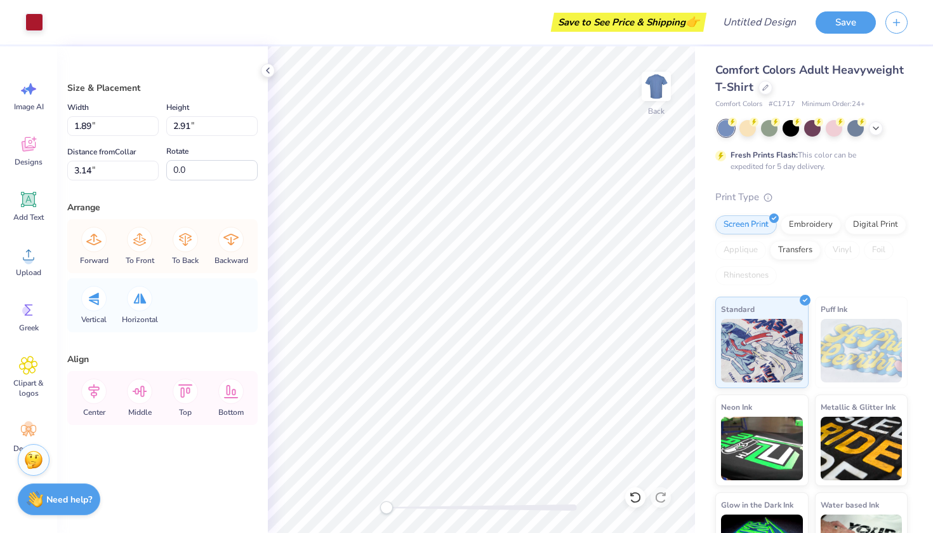
scroll to position [0, 0]
click at [22, 93] on icon at bounding box center [28, 88] width 19 height 19
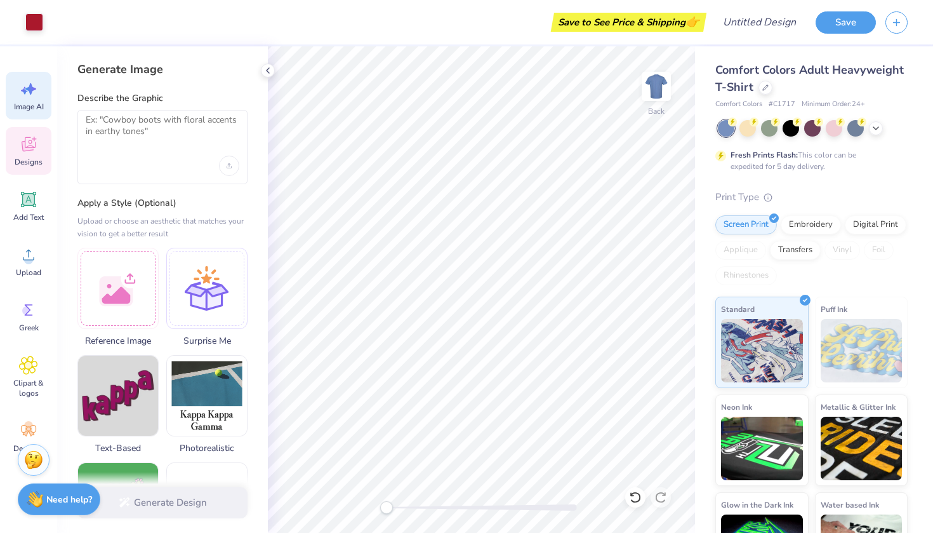
click at [29, 150] on icon at bounding box center [29, 144] width 14 height 15
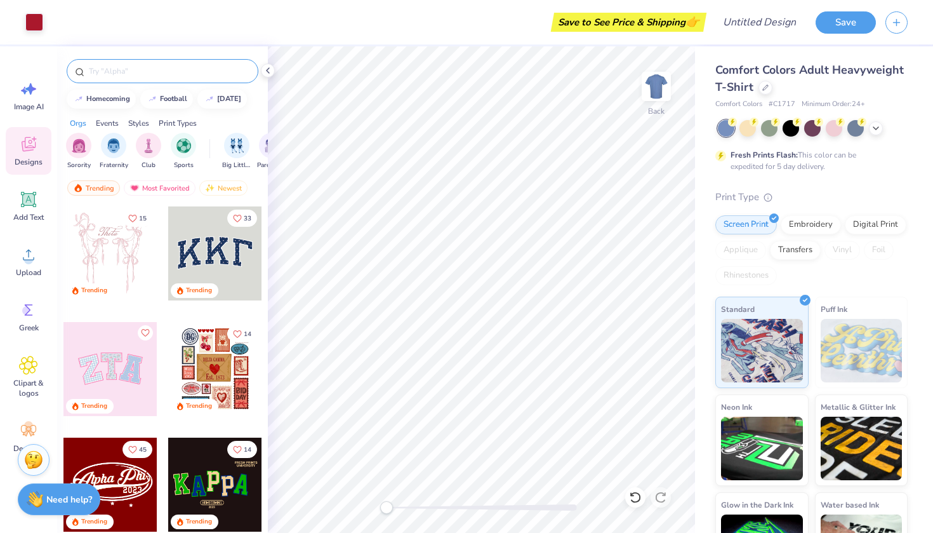
click at [122, 73] on input "text" at bounding box center [169, 71] width 162 height 13
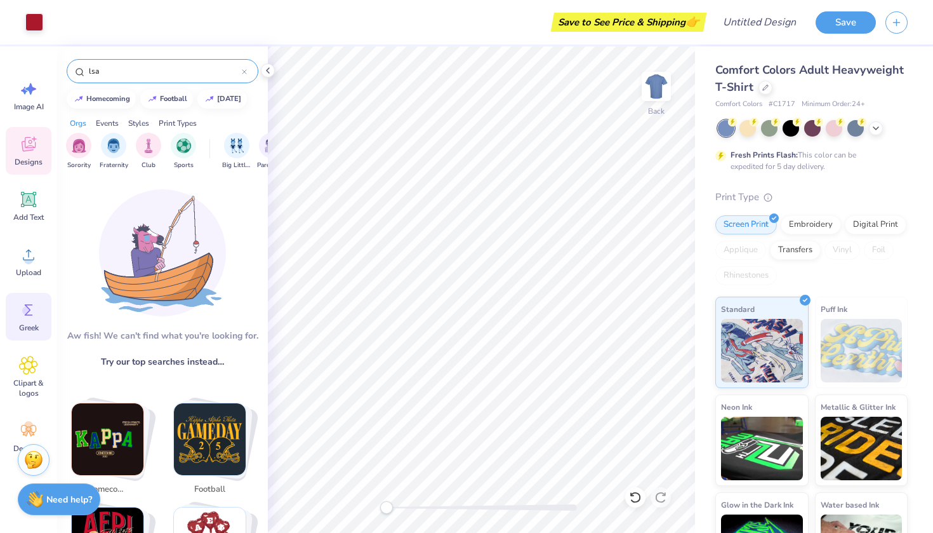
type input "lsa"
click at [20, 326] on span "Greek" at bounding box center [29, 327] width 20 height 10
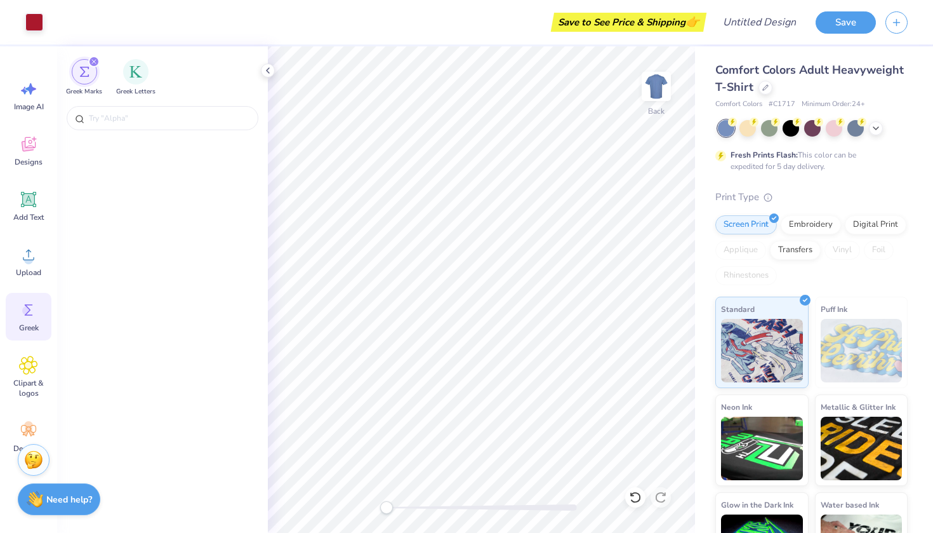
scroll to position [440, 0]
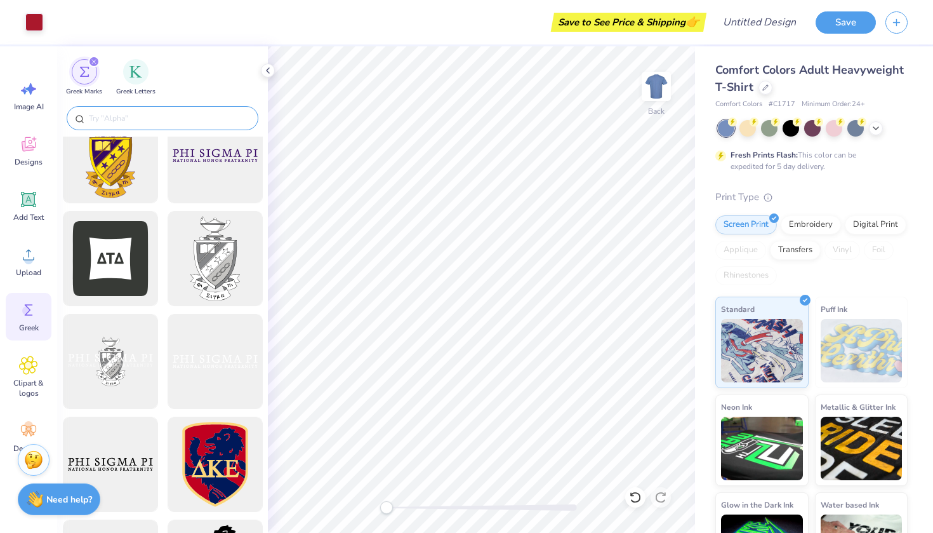
click at [123, 115] on input "text" at bounding box center [169, 118] width 162 height 13
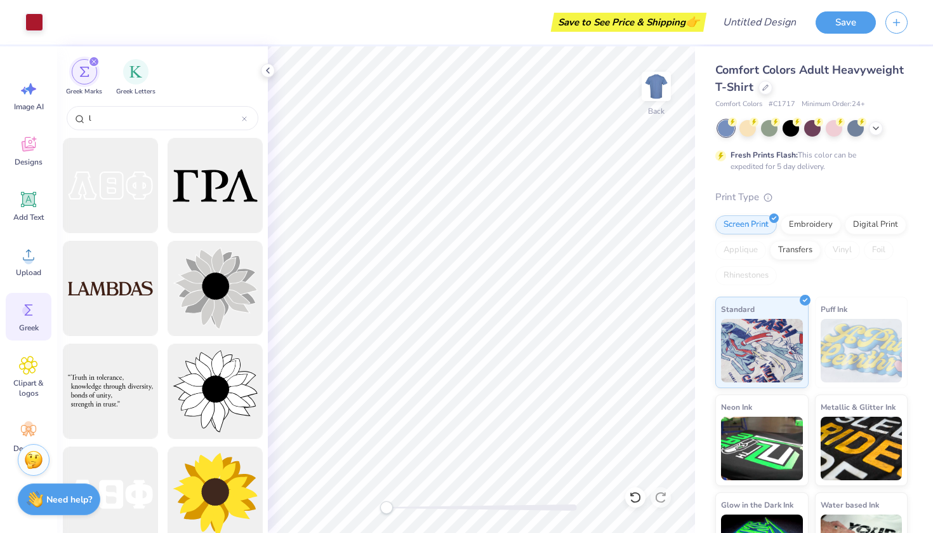
scroll to position [201, 0]
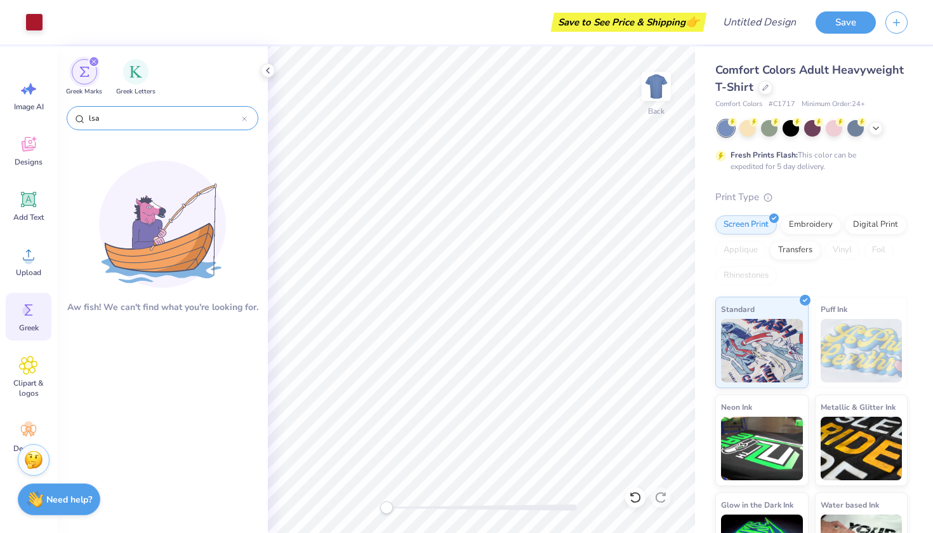
type input "lsa"
click at [247, 114] on div "lsa" at bounding box center [163, 118] width 192 height 24
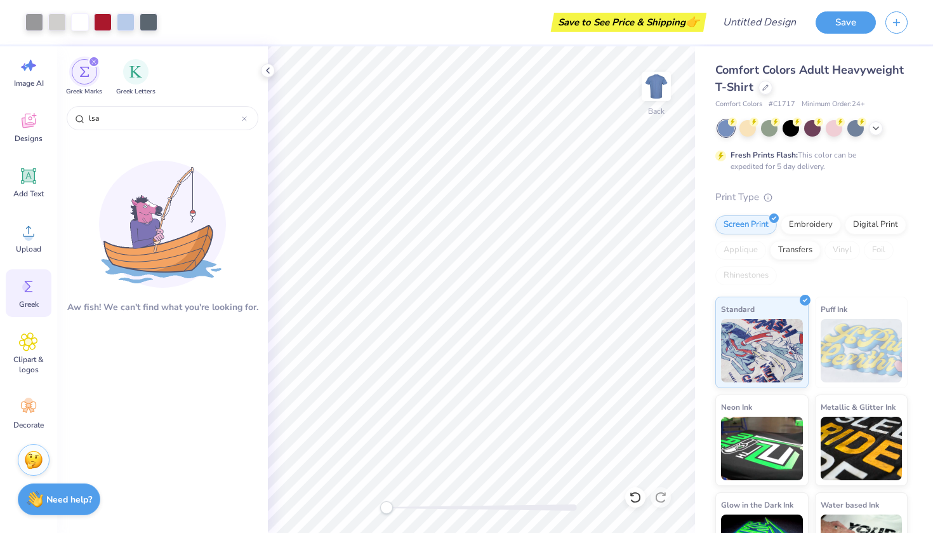
scroll to position [0, 0]
click at [271, 67] on icon at bounding box center [268, 70] width 10 height 10
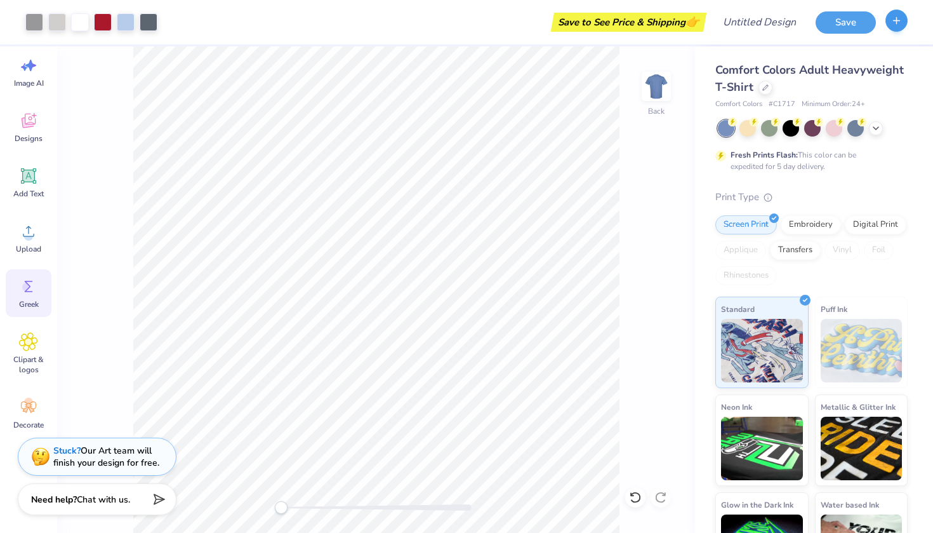
click at [896, 26] on button "button" at bounding box center [896, 21] width 22 height 22
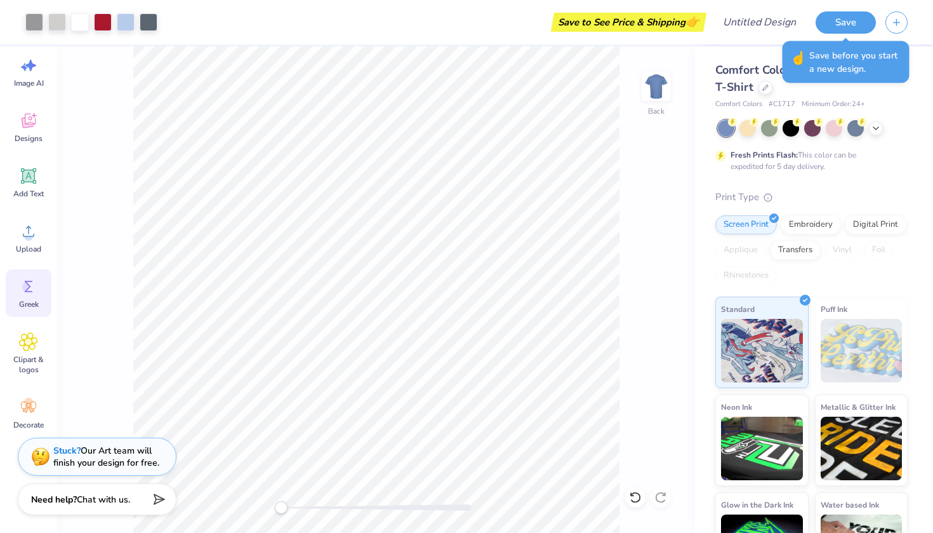
click at [913, 81] on div "☝️ Save before you start a new design." at bounding box center [846, 62] width 135 height 50
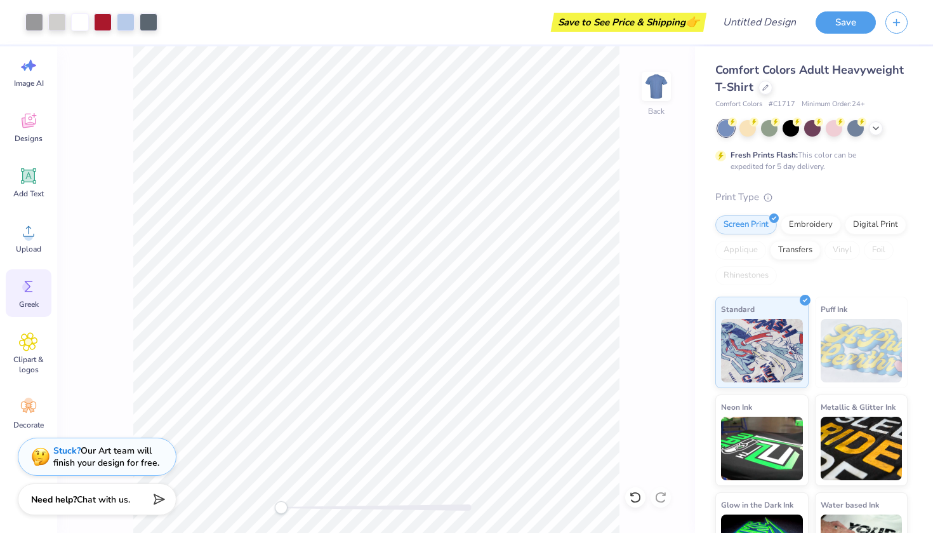
click at [897, 110] on div "Comfort Colors Adult Heavyweight T-Shirt Comfort Colors # C1717 Minimum Order: …" at bounding box center [811, 323] width 192 height 522
click at [880, 124] on icon at bounding box center [876, 127] width 10 height 10
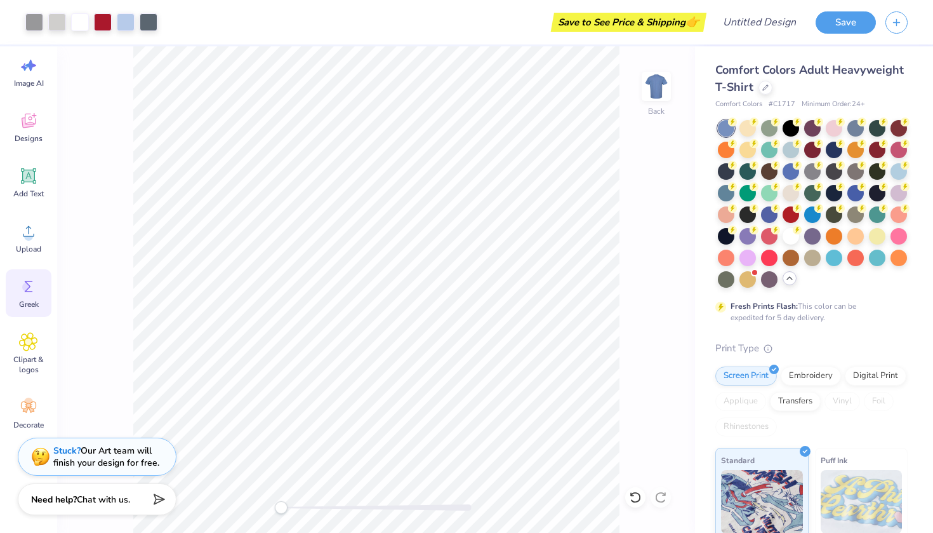
click at [791, 280] on icon at bounding box center [789, 278] width 10 height 10
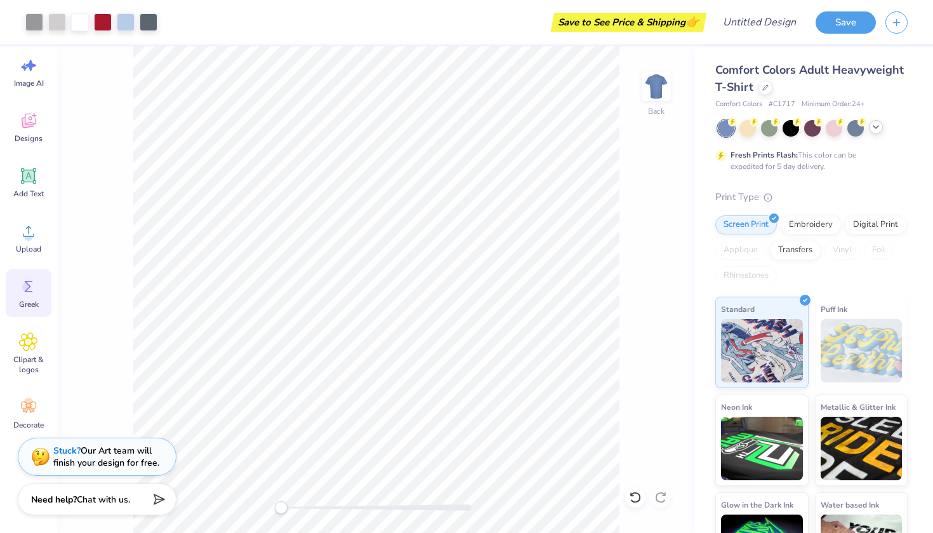
click at [868, 179] on div "Comfort Colors Adult Heavyweight T-Shirt Comfort Colors # C1717 Minimum Order: …" at bounding box center [811, 323] width 192 height 522
